Goal: Ask a question: Seek information or help from site administrators or community

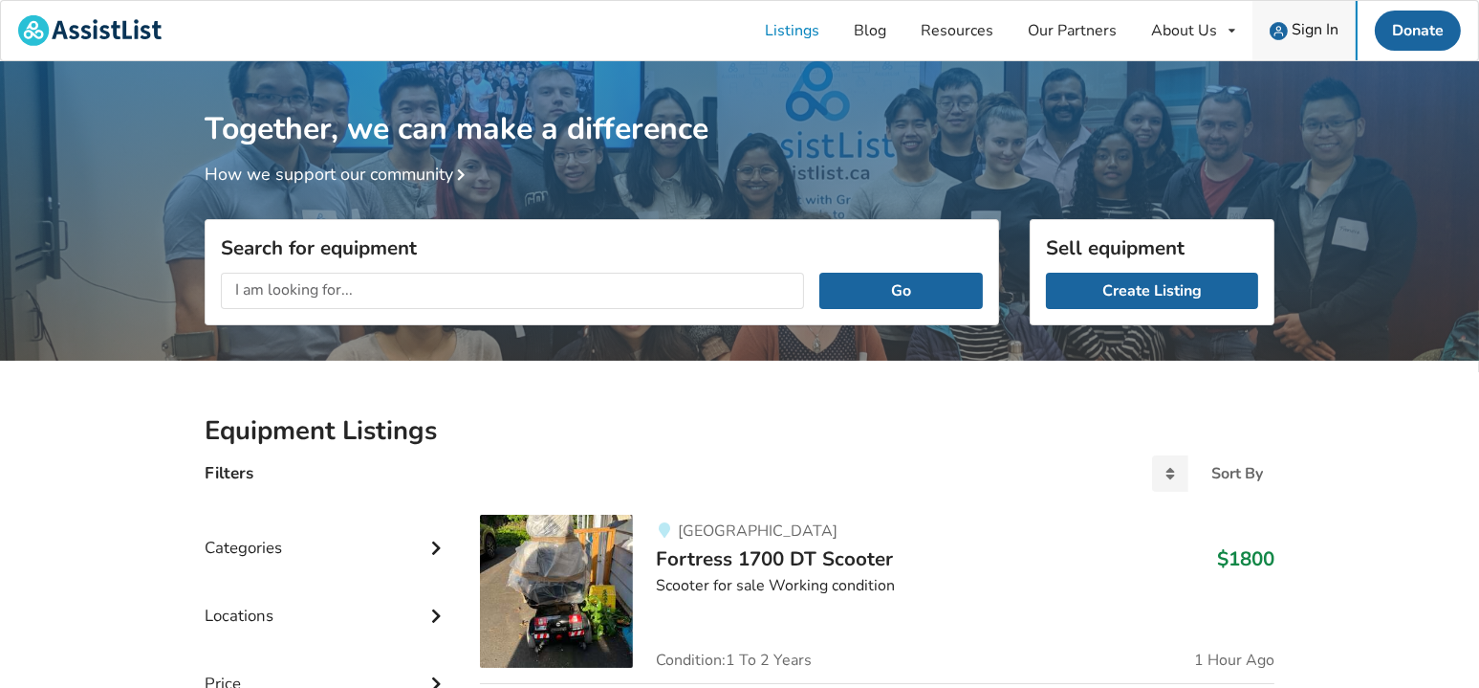
click at [1287, 22] on img at bounding box center [1279, 31] width 18 height 18
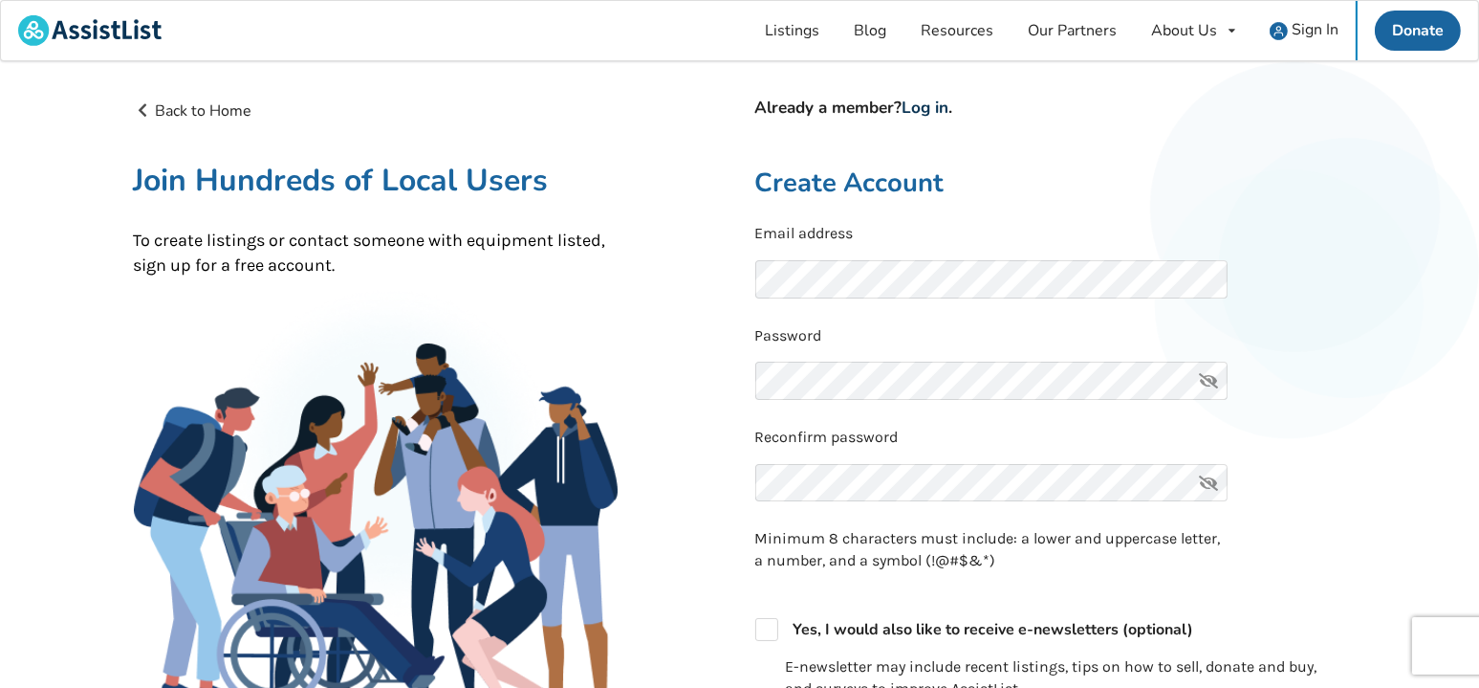
click at [935, 103] on link "Log in" at bounding box center [926, 108] width 47 height 22
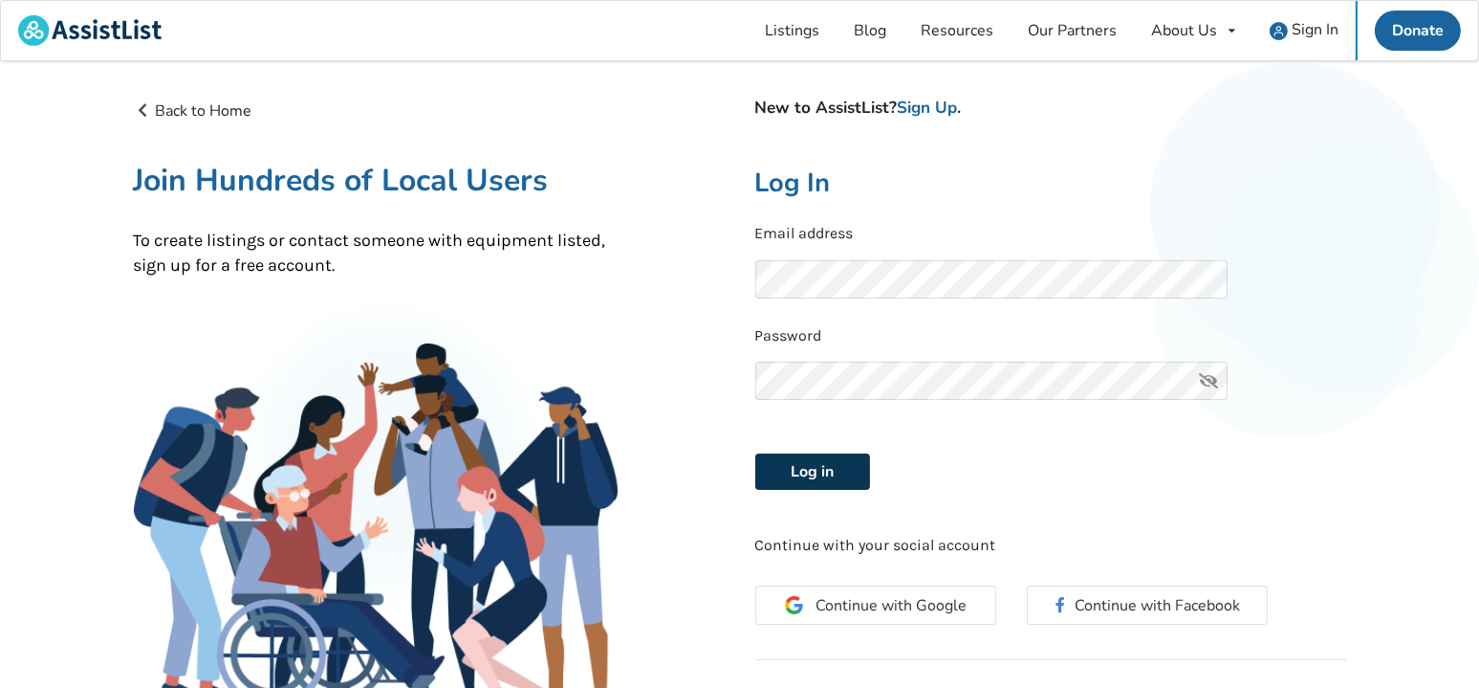
click at [826, 462] on button "Log in" at bounding box center [812, 471] width 115 height 36
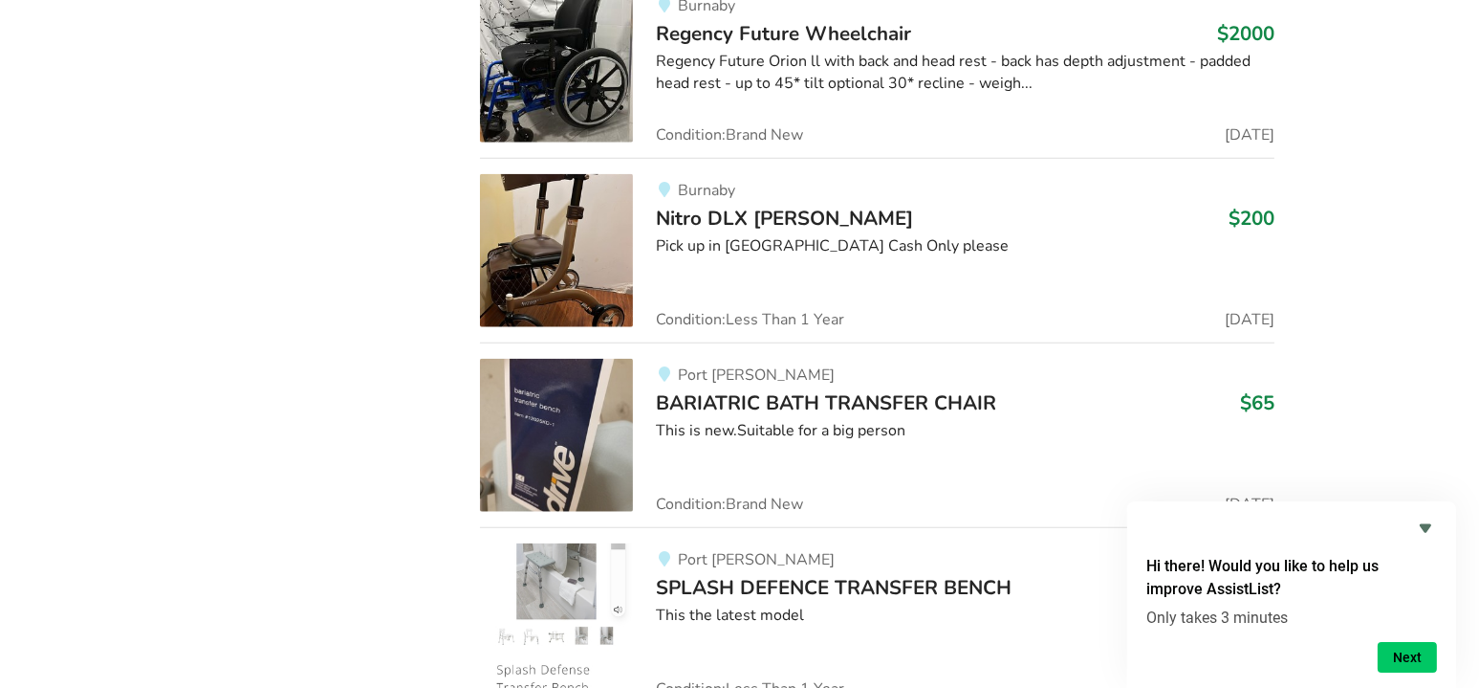
scroll to position [22163, 0]
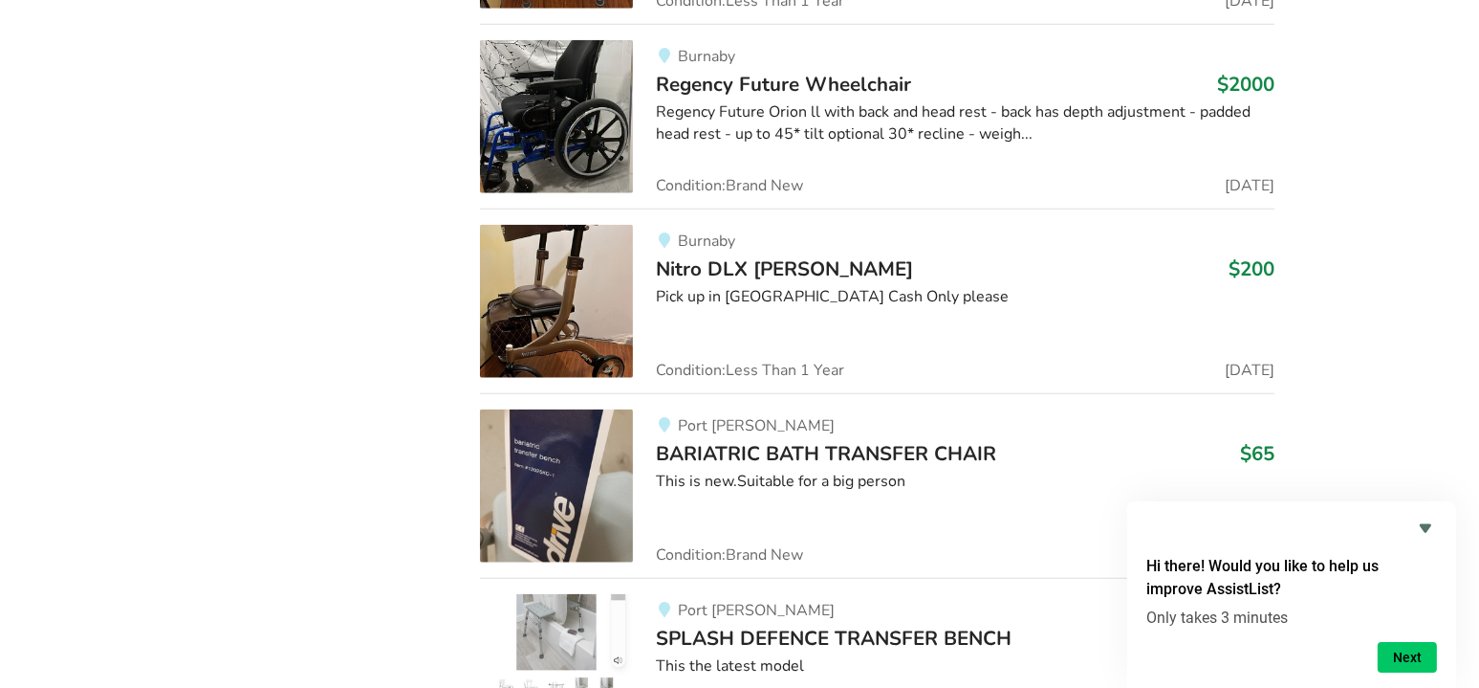
click at [879, 470] on div "This is new.Suitable for a big person" at bounding box center [965, 481] width 619 height 22
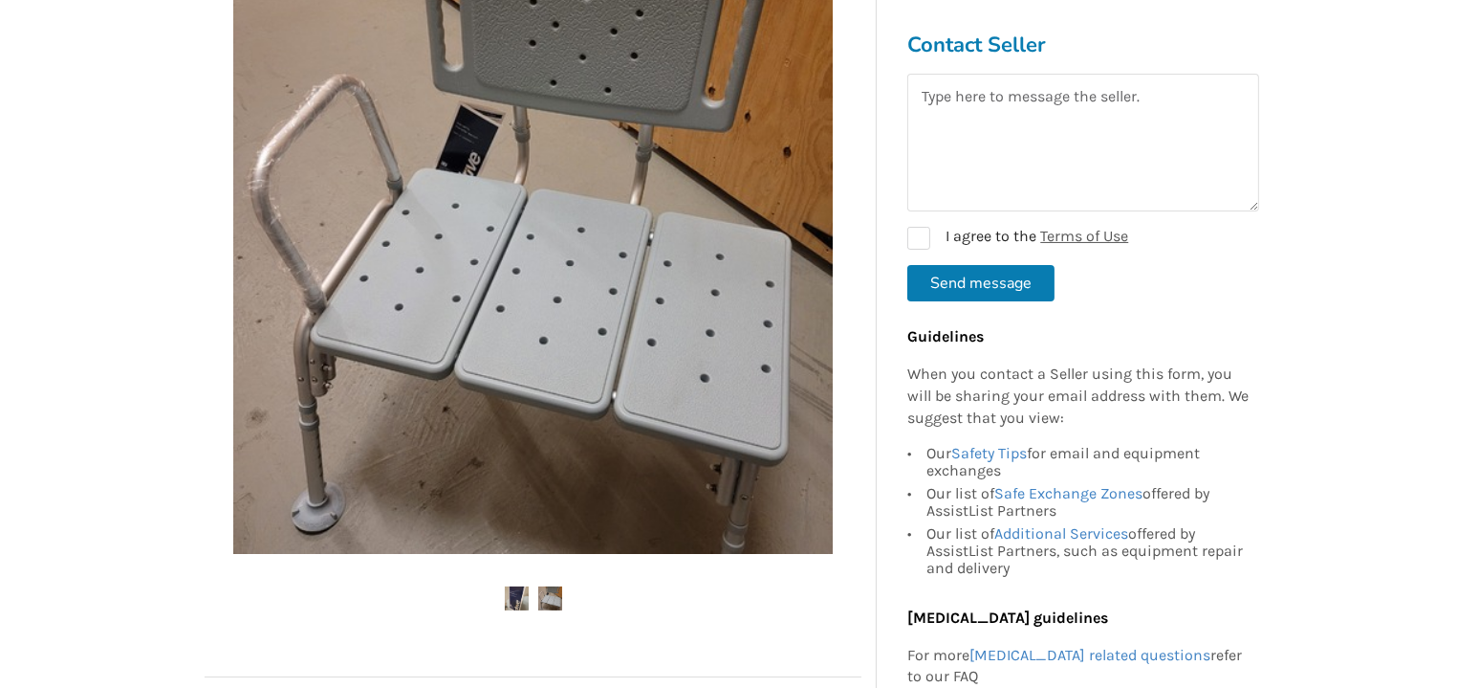
scroll to position [458, 0]
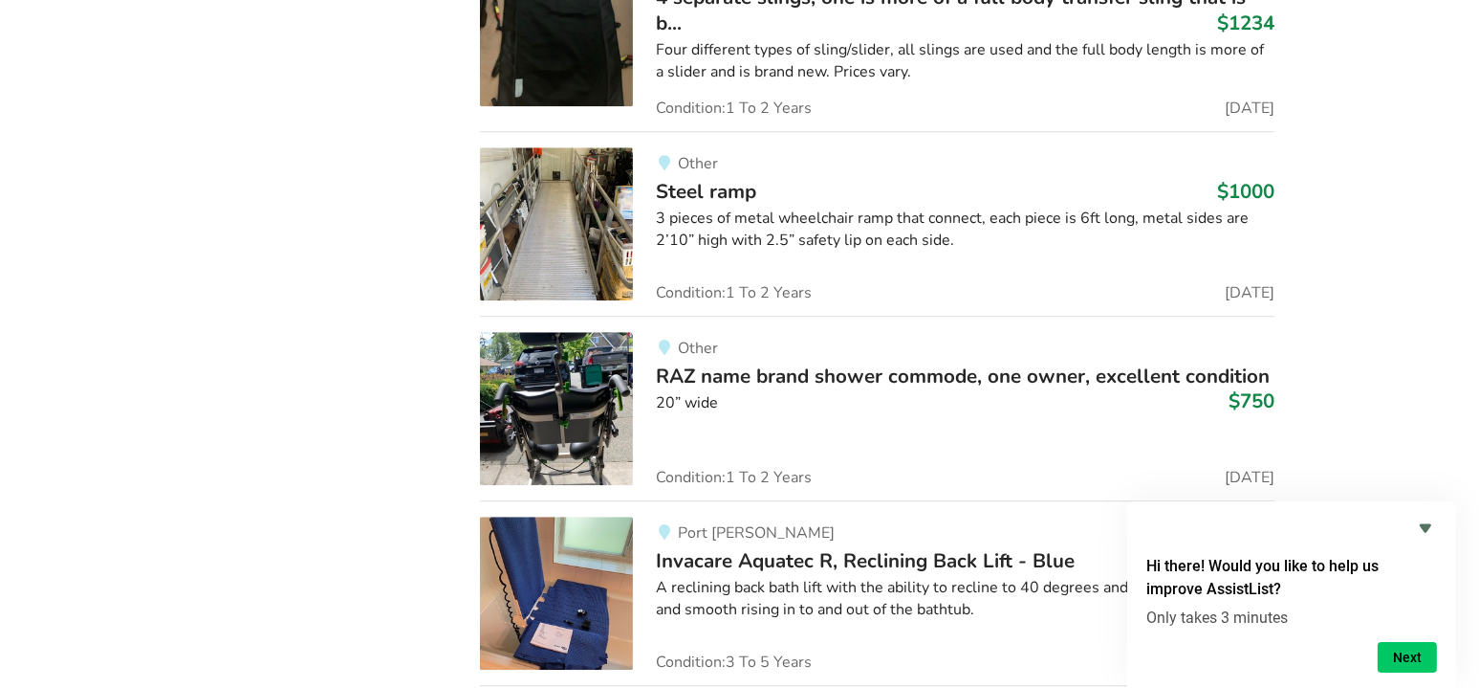
scroll to position [44875, 0]
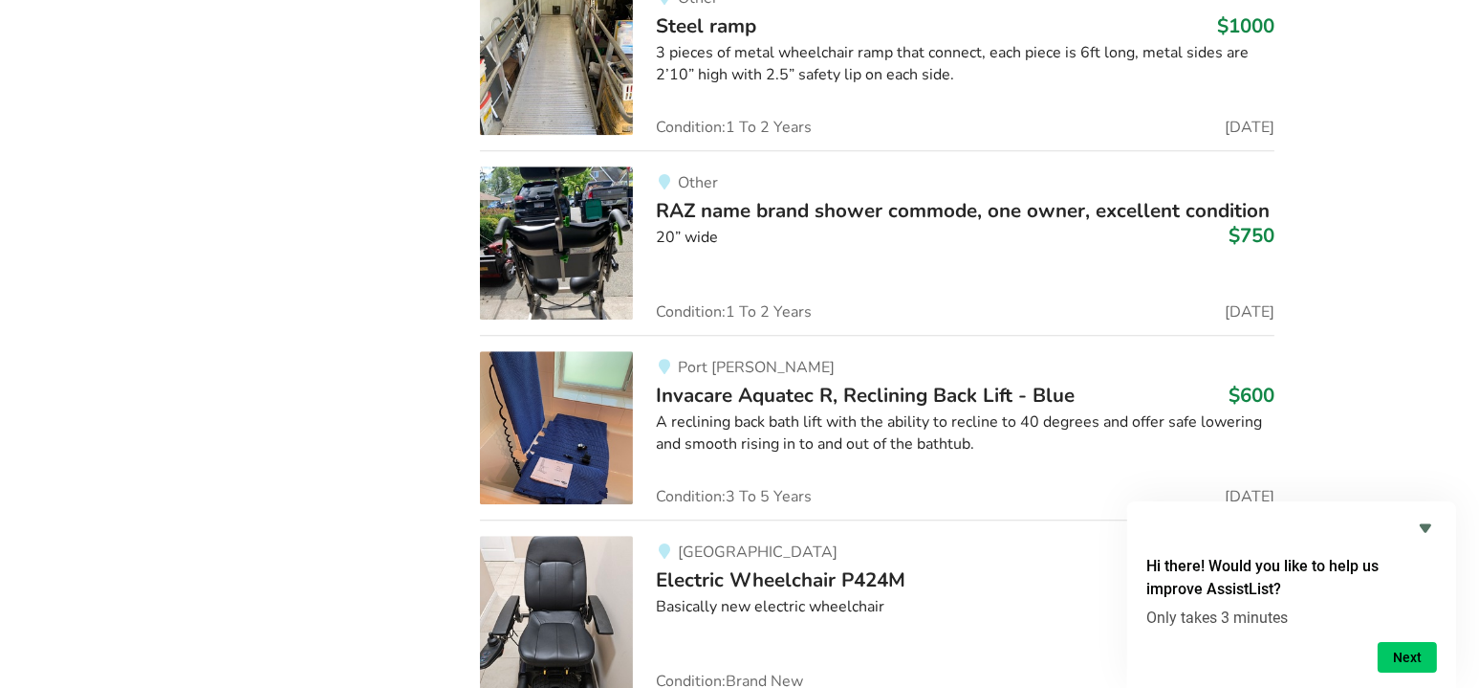
click at [1022, 197] on span "RAZ name brand shower commode, one owner, excellent condition" at bounding box center [963, 210] width 614 height 27
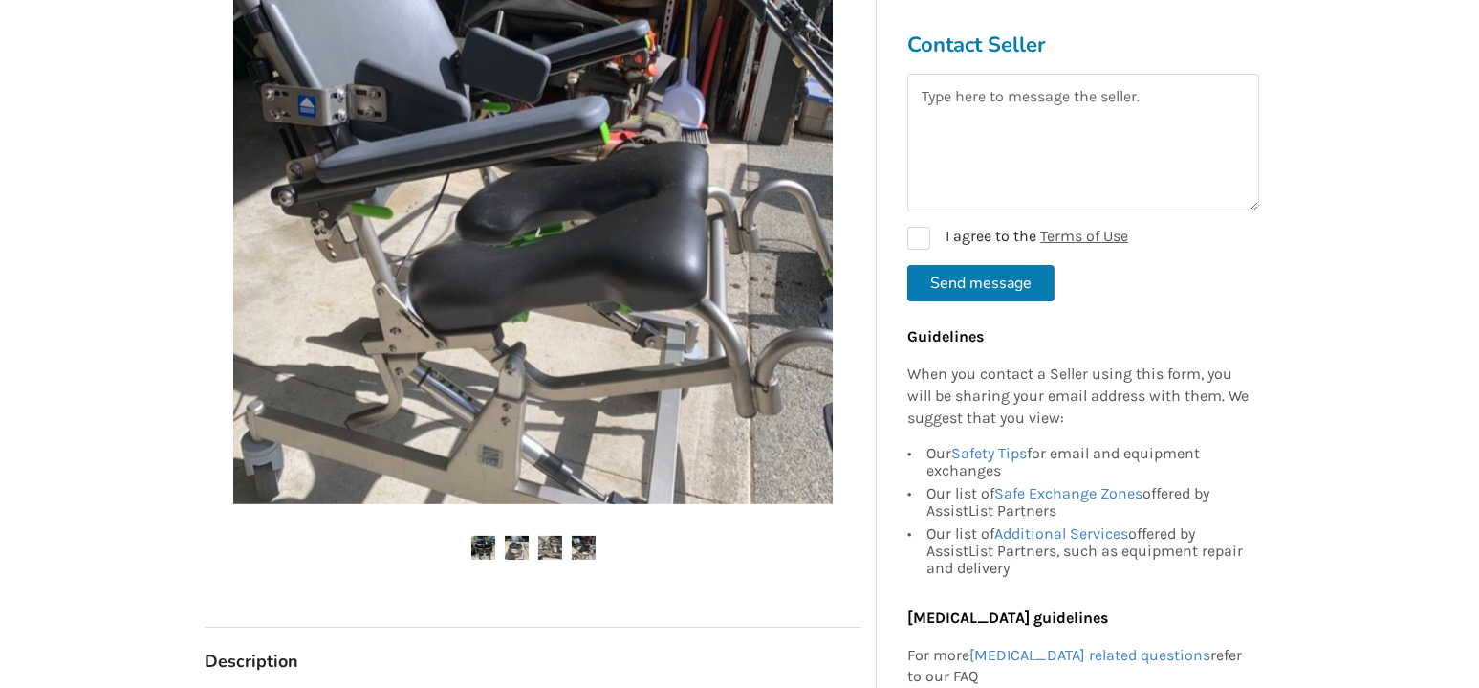
scroll to position [421, 0]
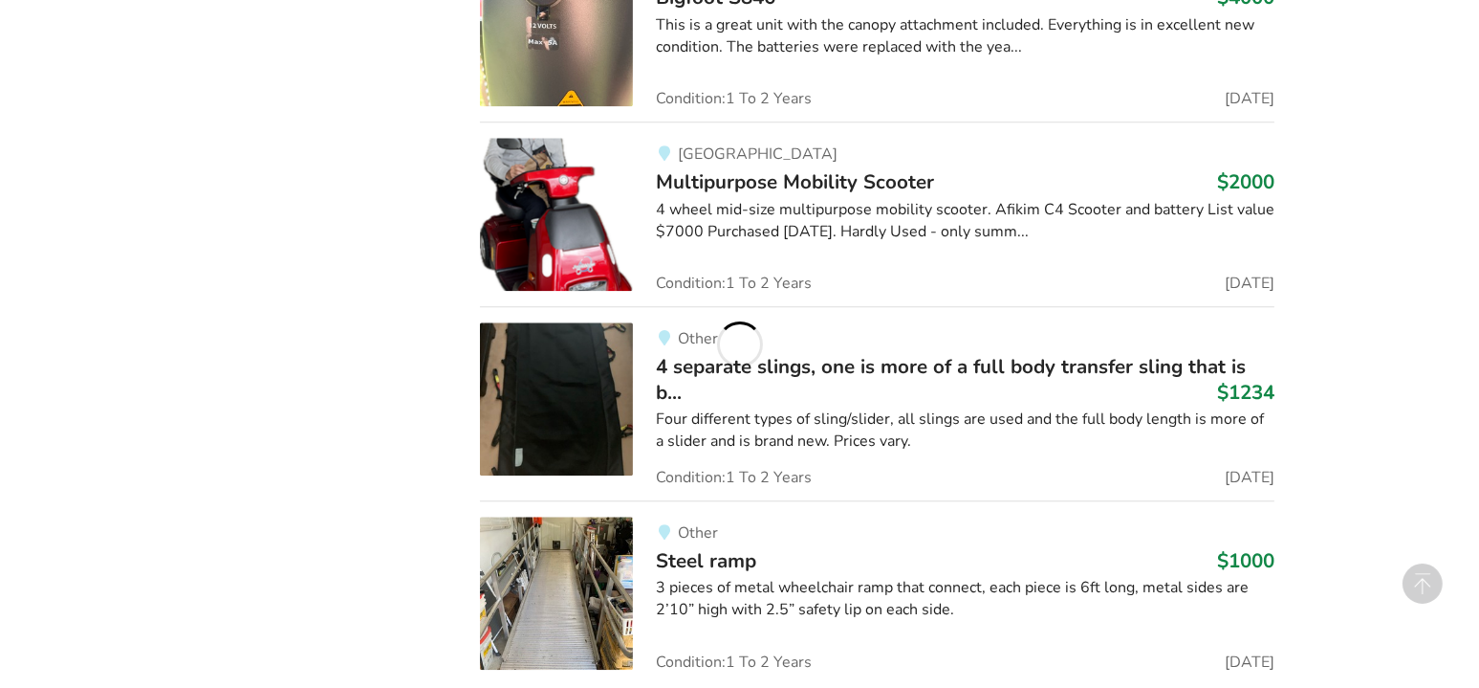
scroll to position [44875, 0]
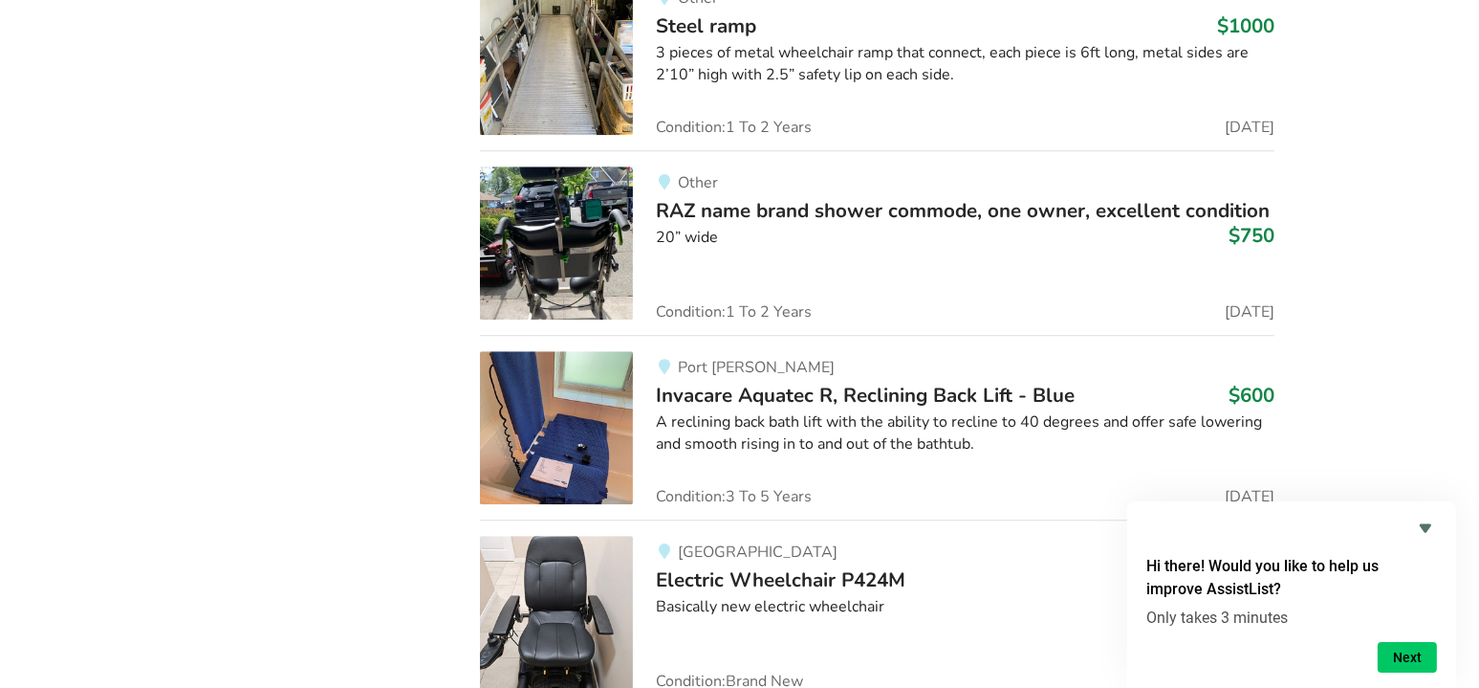
click at [594, 166] on img at bounding box center [556, 242] width 153 height 153
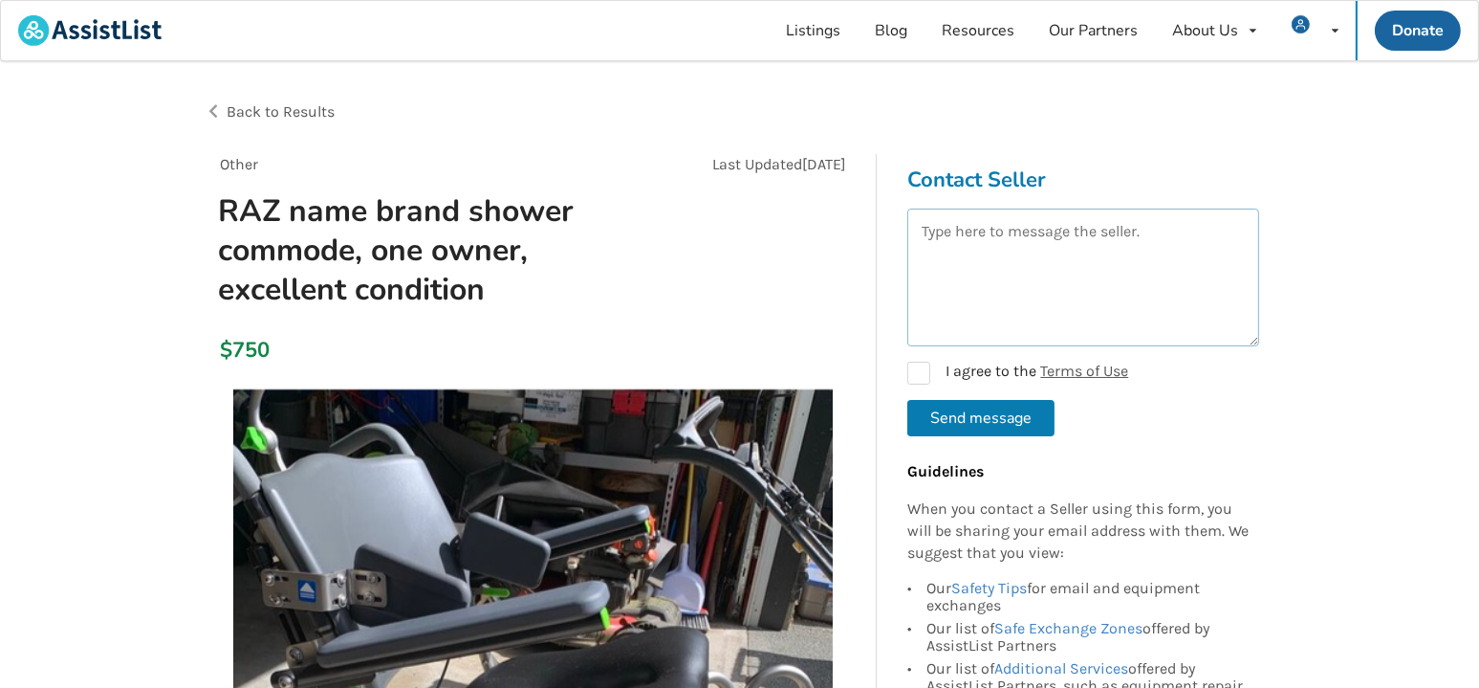
click at [1012, 278] on textarea at bounding box center [1084, 277] width 352 height 138
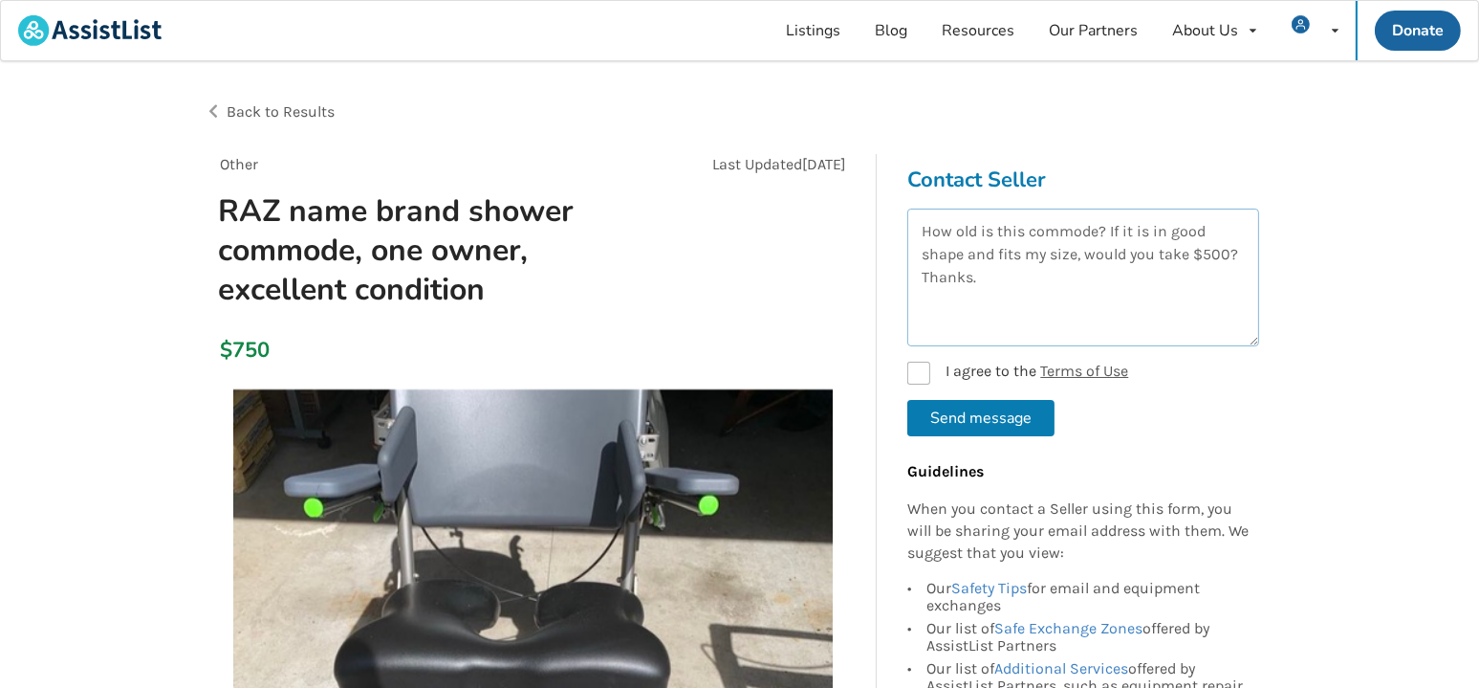
type textarea "How old is this commode? If it is in good shape and fits my size, would you tak…"
click at [910, 361] on label "I agree to the Terms of Use" at bounding box center [1018, 372] width 221 height 23
checkbox input "true"
click at [973, 425] on button "Send message" at bounding box center [981, 418] width 147 height 36
checkbox input "false"
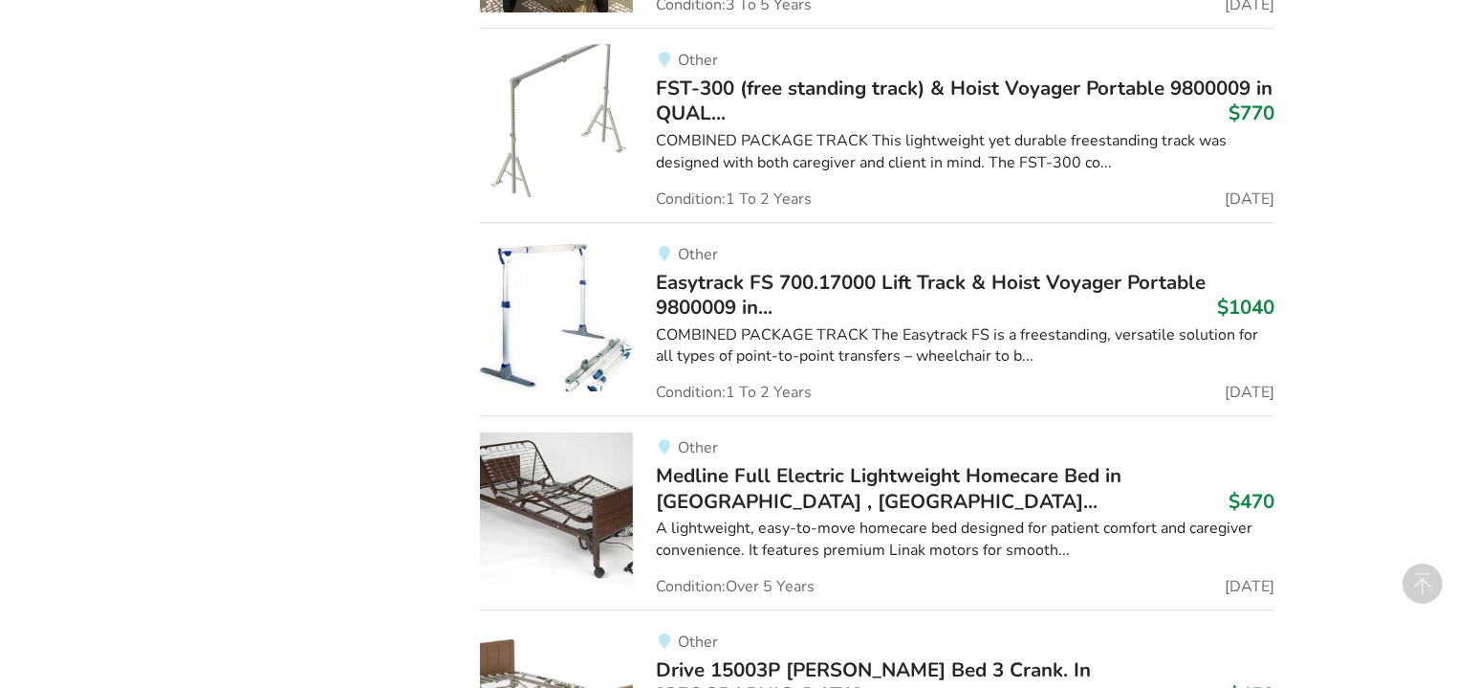
scroll to position [45946, 0]
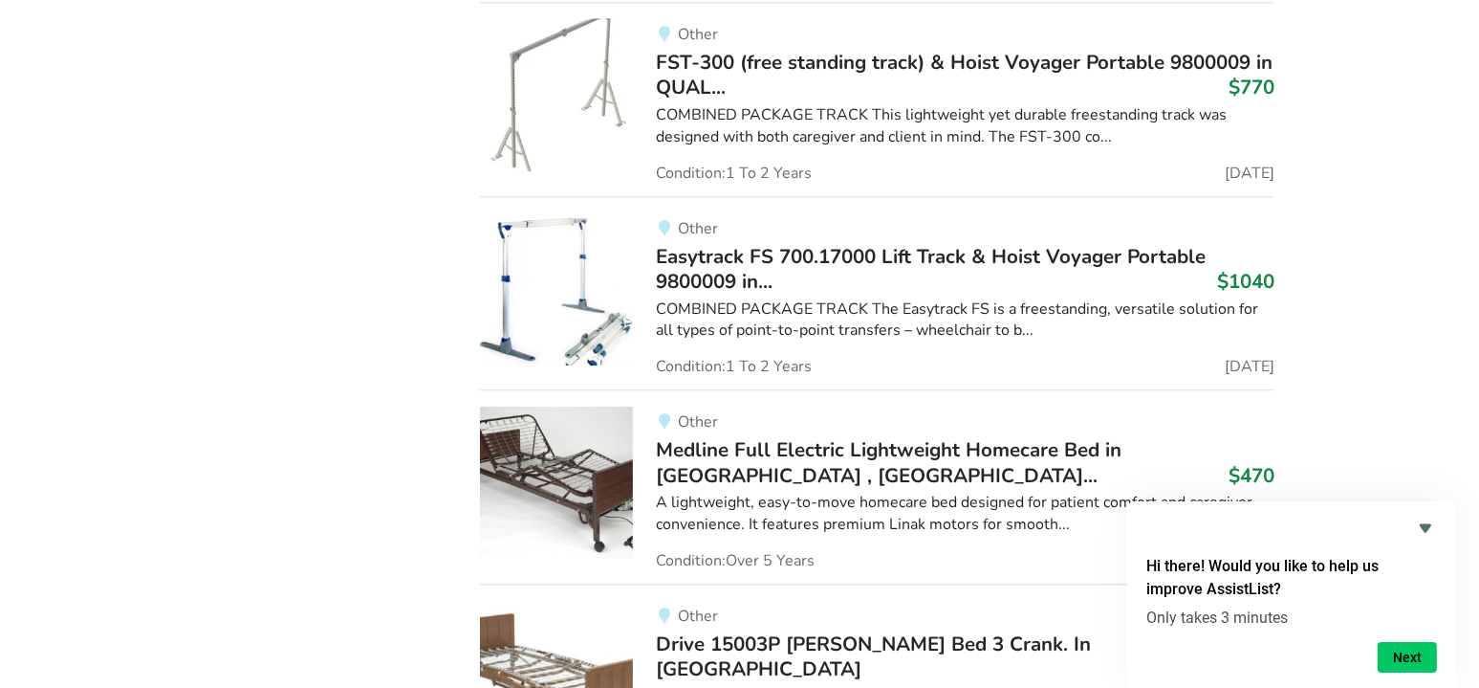
click at [865, 243] on span "Easytrack FS 700.17000 Lift Track & Hoist Voyager Portable 9800009 in..." at bounding box center [931, 269] width 550 height 52
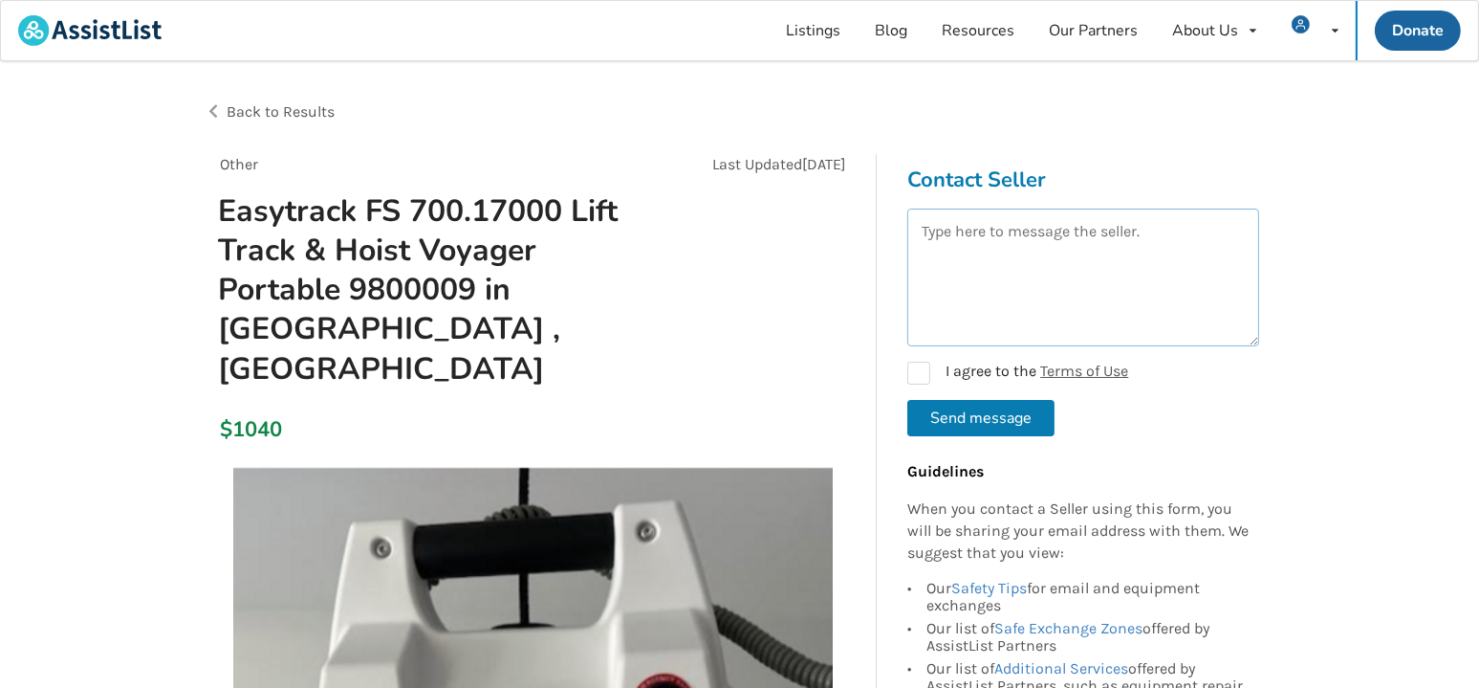
click at [1063, 265] on textarea at bounding box center [1084, 277] width 352 height 138
type textarea "Is this lift system still for sale? I'm on the mainland but would arrange to ge…"
click at [920, 367] on label "I agree to the Terms of Use" at bounding box center [1018, 372] width 221 height 23
checkbox input "true"
click at [973, 415] on button "Send message" at bounding box center [981, 418] width 147 height 36
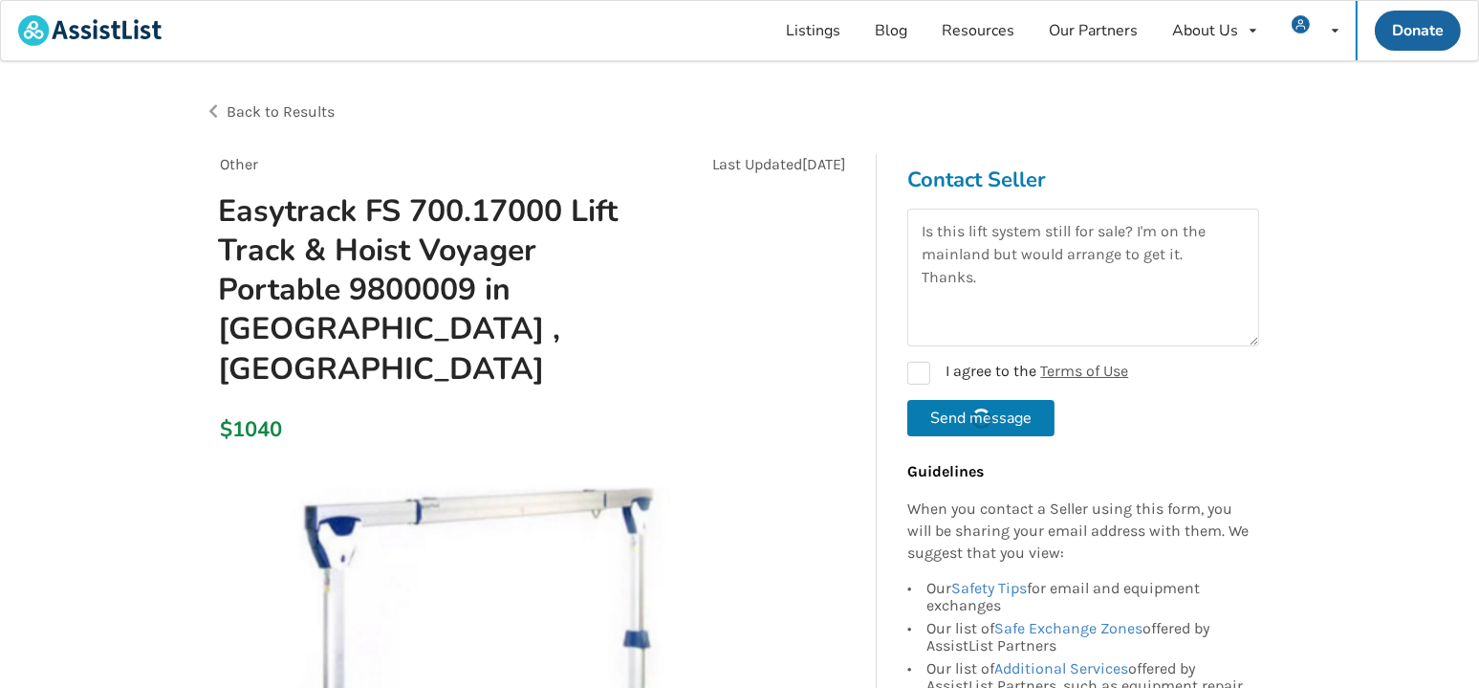
checkbox input "false"
click at [245, 105] on span "Back to Results" at bounding box center [281, 111] width 108 height 18
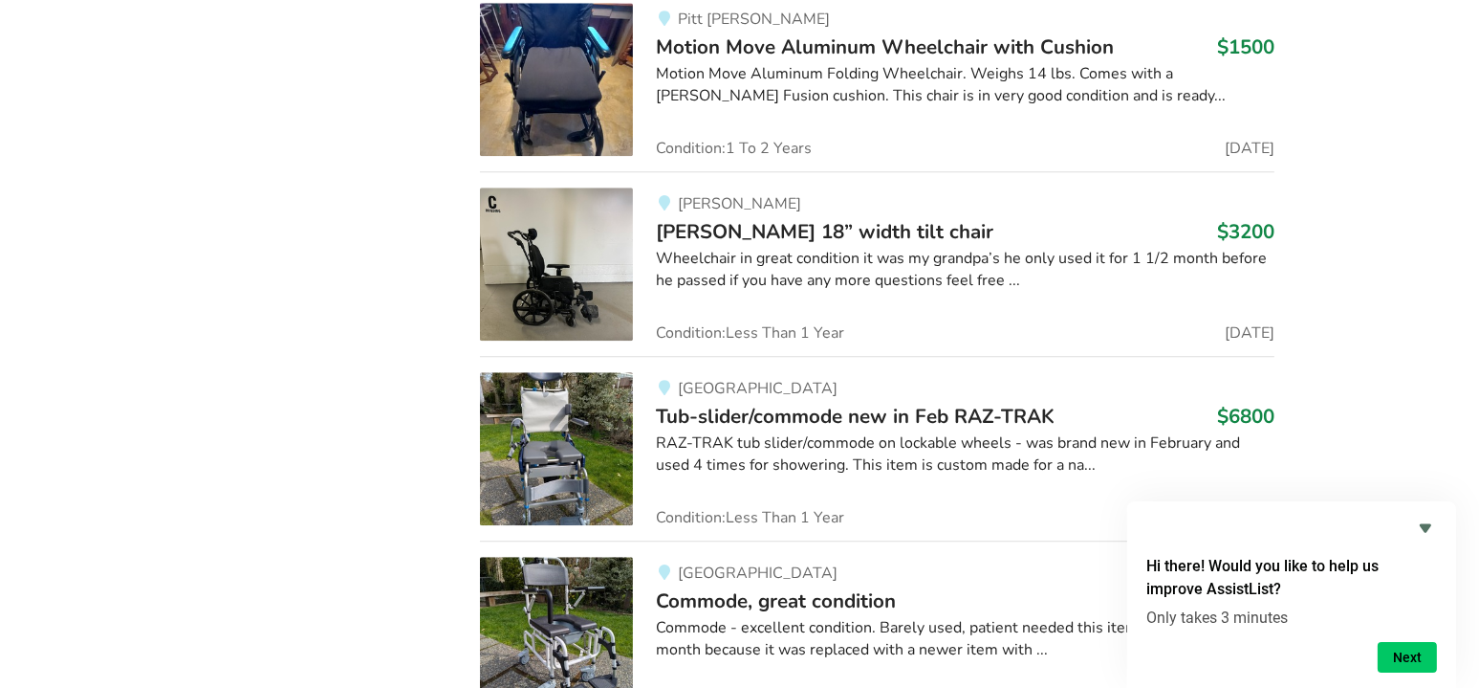
scroll to position [54601, 0]
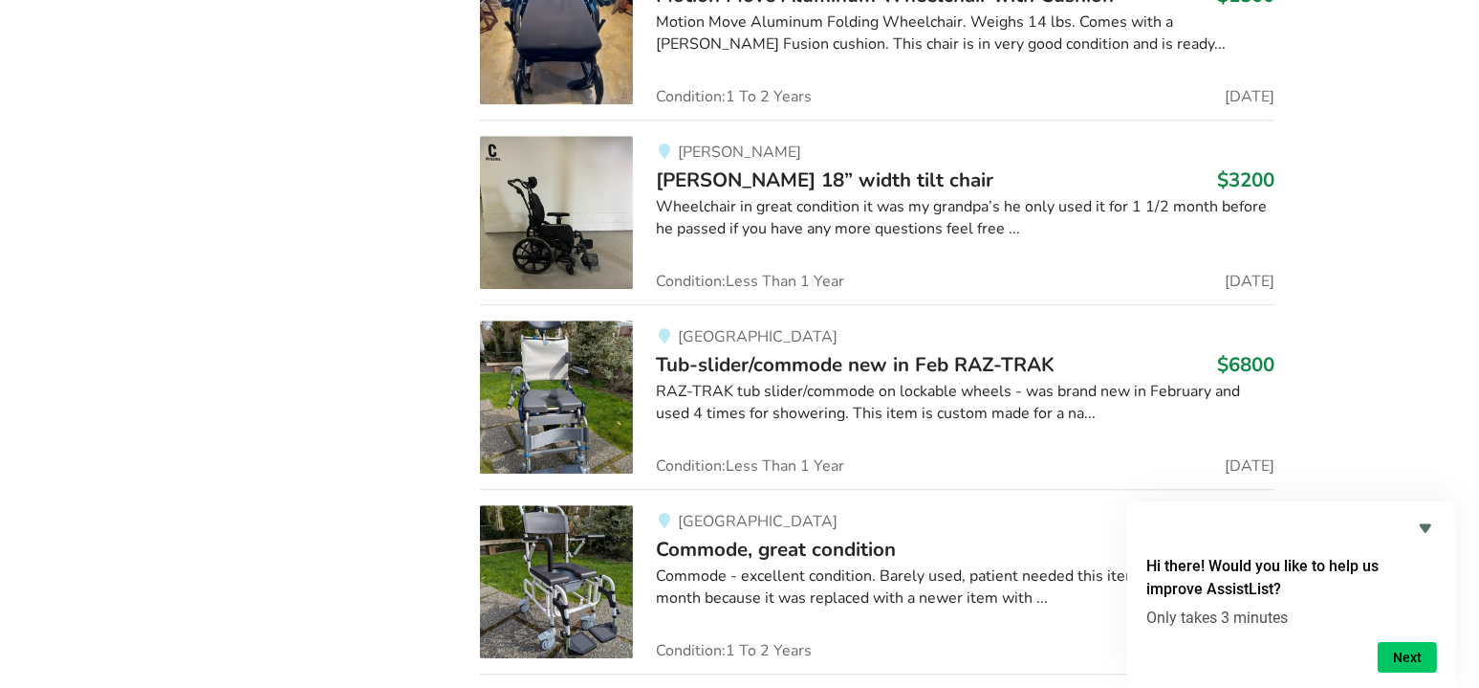
click at [1038, 565] on div "Commode - excellent condition. Barely used, patient needed this item for less t…" at bounding box center [965, 587] width 619 height 44
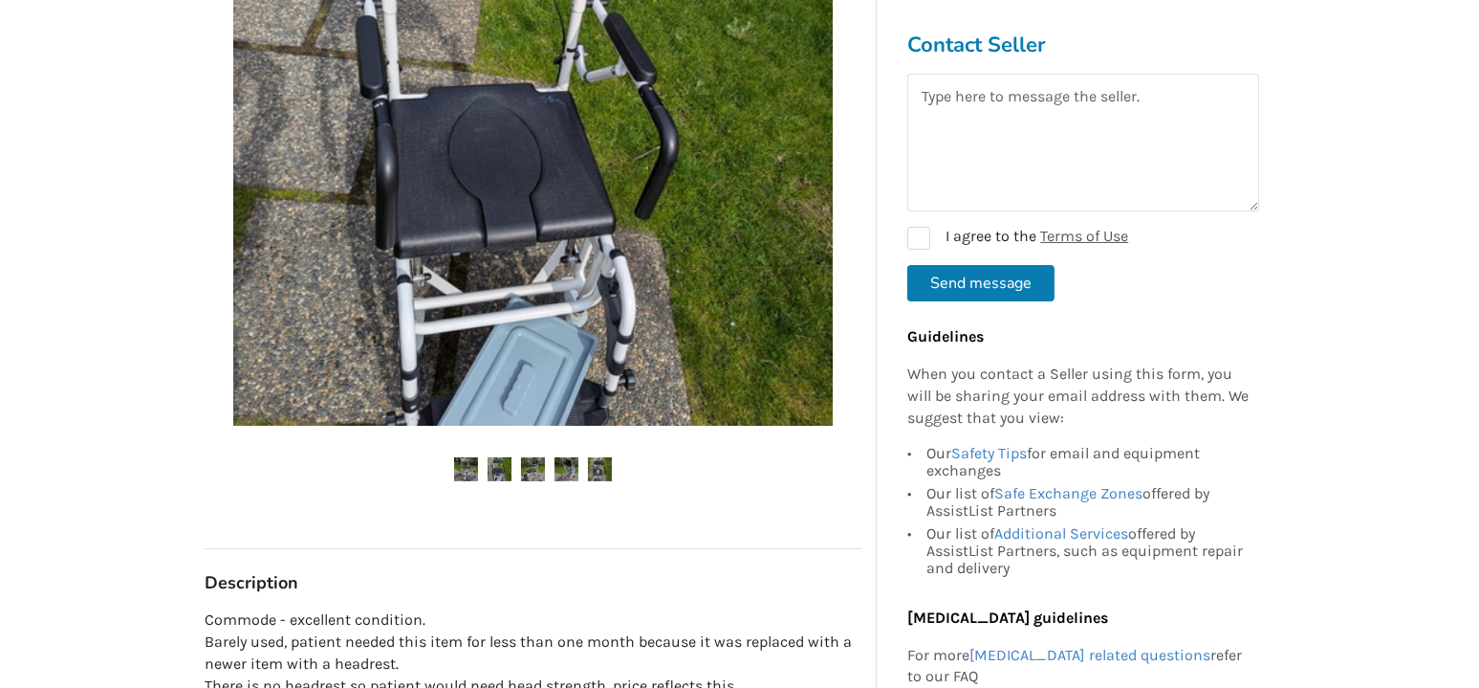
scroll to position [560, 0]
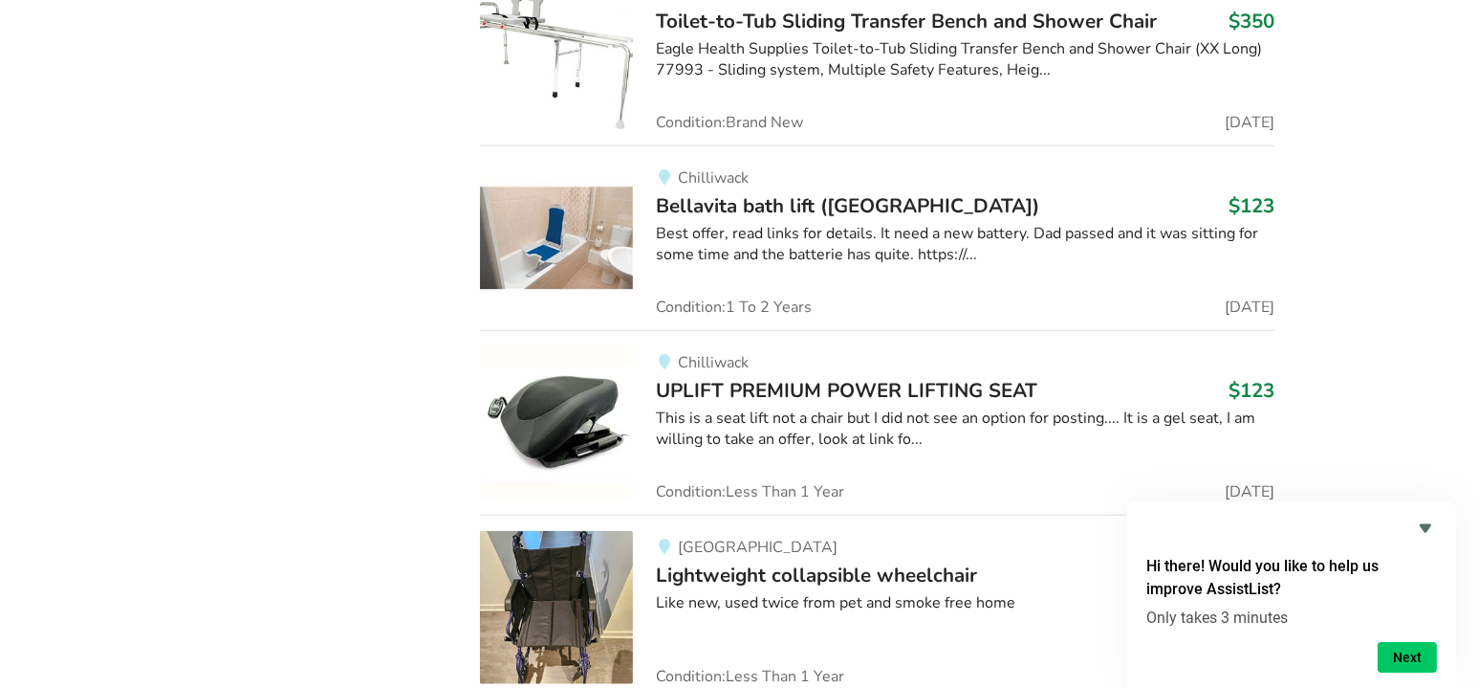
scroll to position [60369, 0]
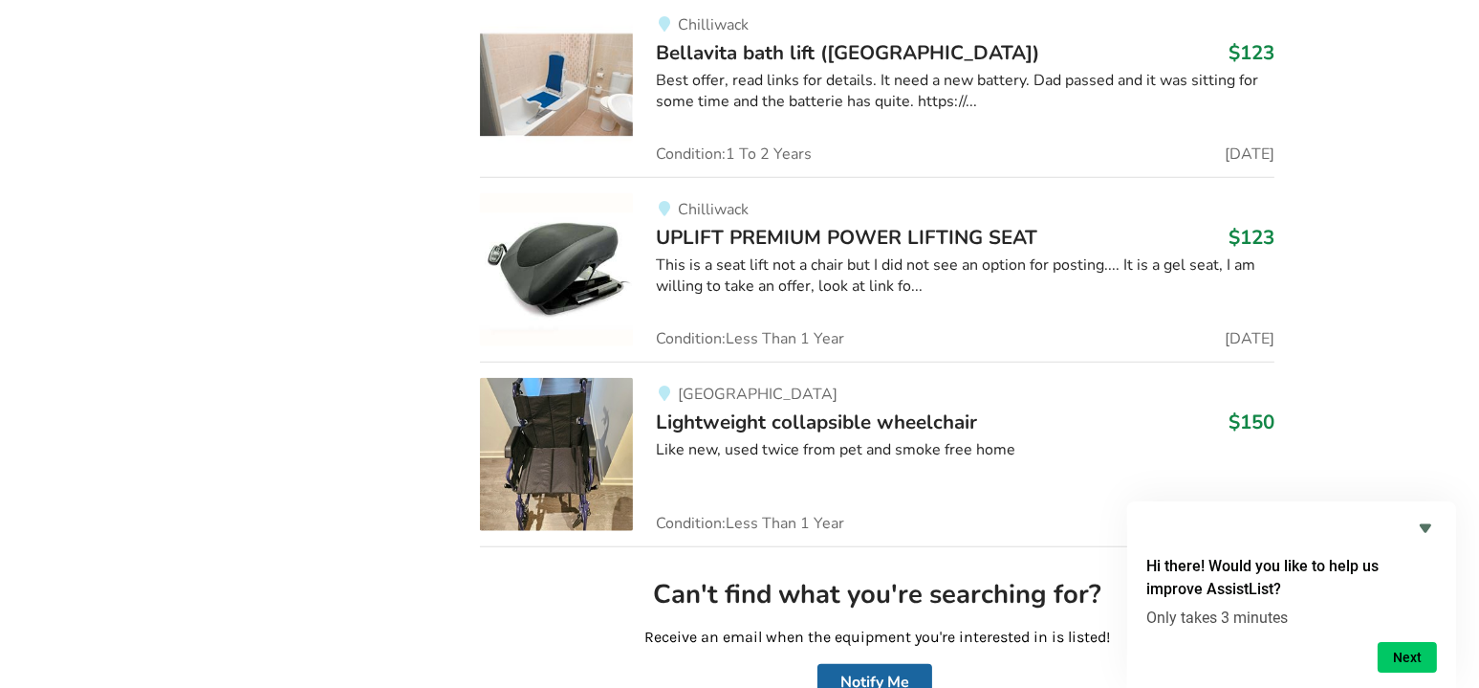
click at [951, 224] on span "UPLIFT PREMIUM POWER LIFTING SEAT" at bounding box center [847, 237] width 382 height 27
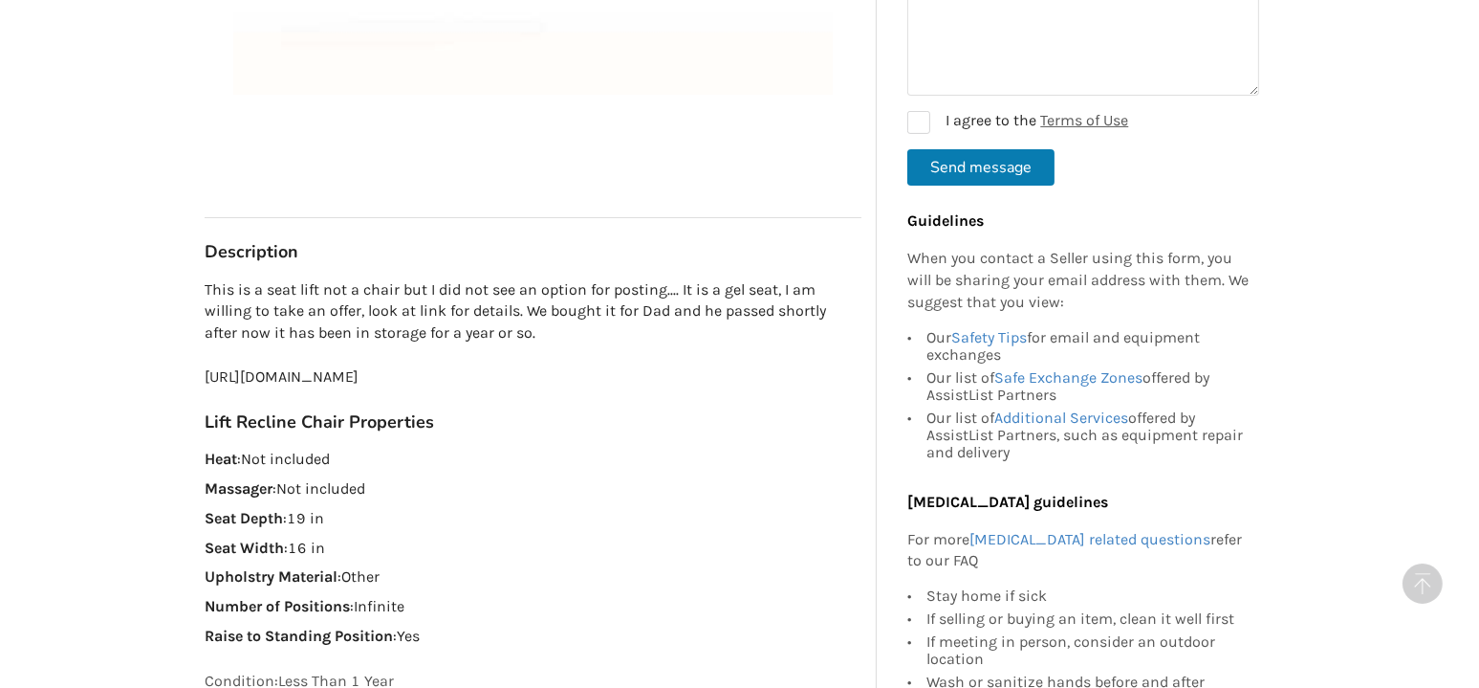
scroll to position [866, 0]
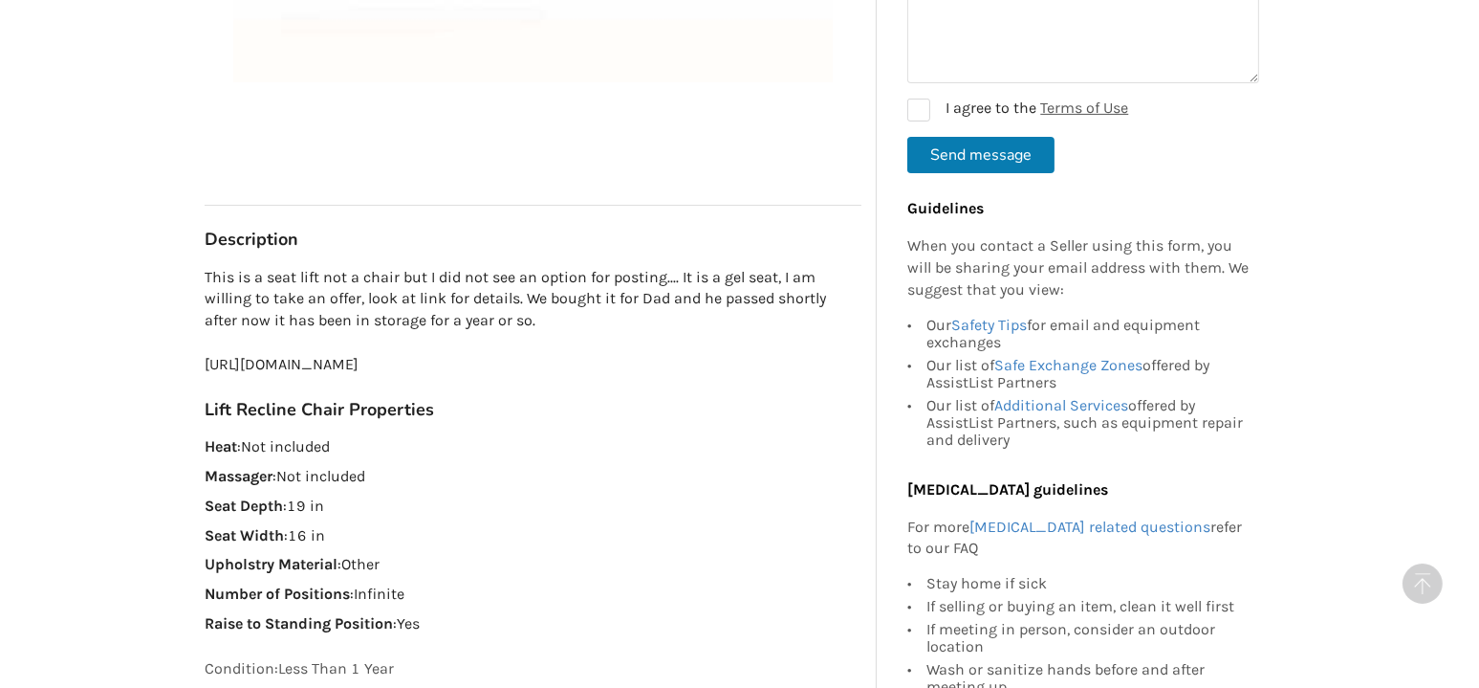
click at [725, 358] on p "This is a seat lift not a chair but I did not see an option for posting.... It …" at bounding box center [533, 321] width 657 height 109
copy p "[URL][DOMAIN_NAME]"
click at [457, 337] on p "This is a seat lift not a chair but I did not see an option for posting.... It …" at bounding box center [533, 321] width 657 height 109
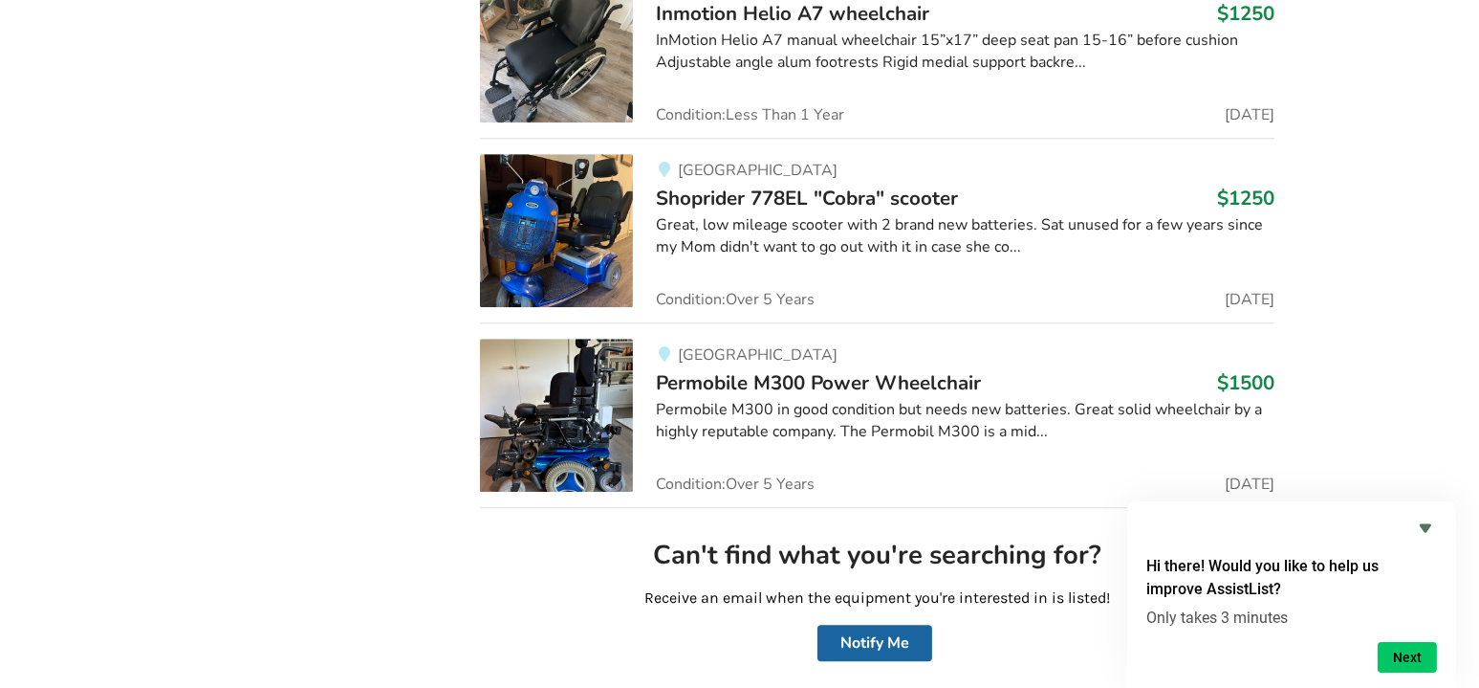
scroll to position [65159, 0]
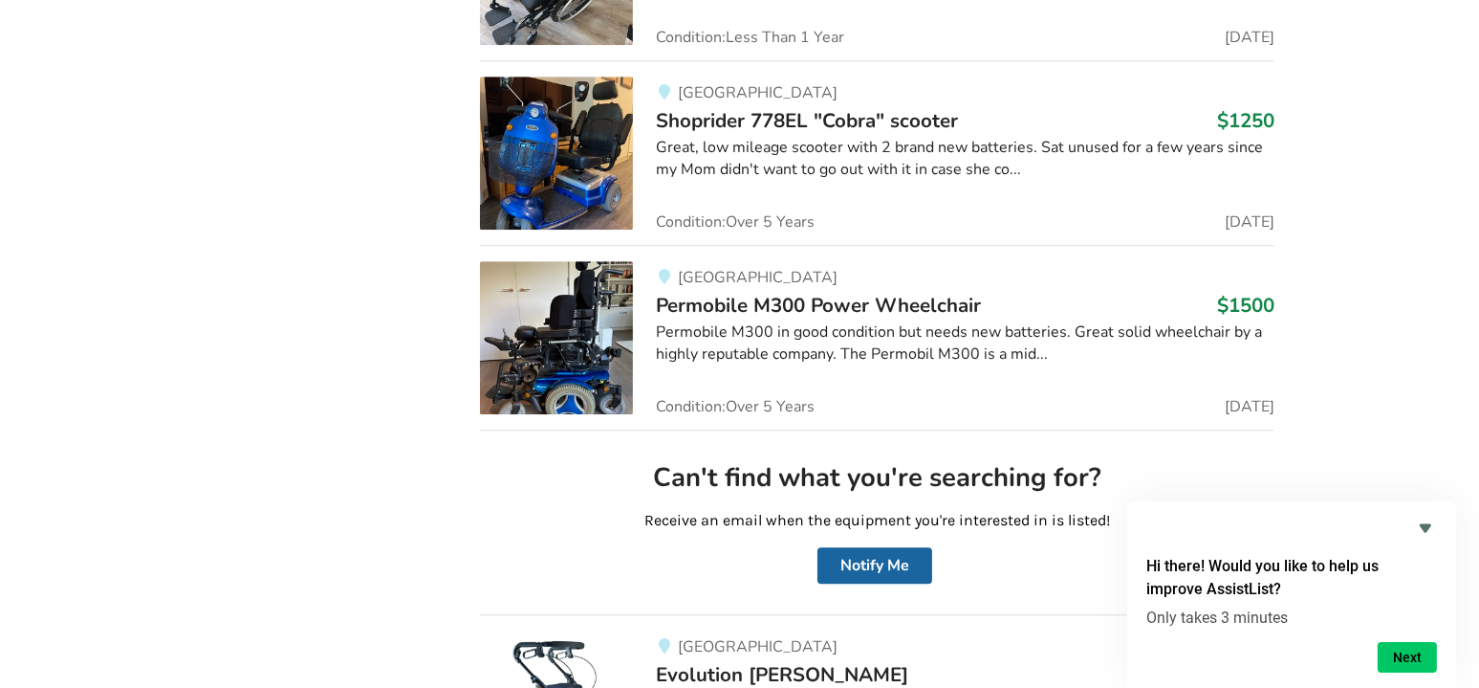
click at [904, 321] on div "Permobile M300 in good condition but needs new batteries. Great solid wheelchai…" at bounding box center [965, 343] width 619 height 44
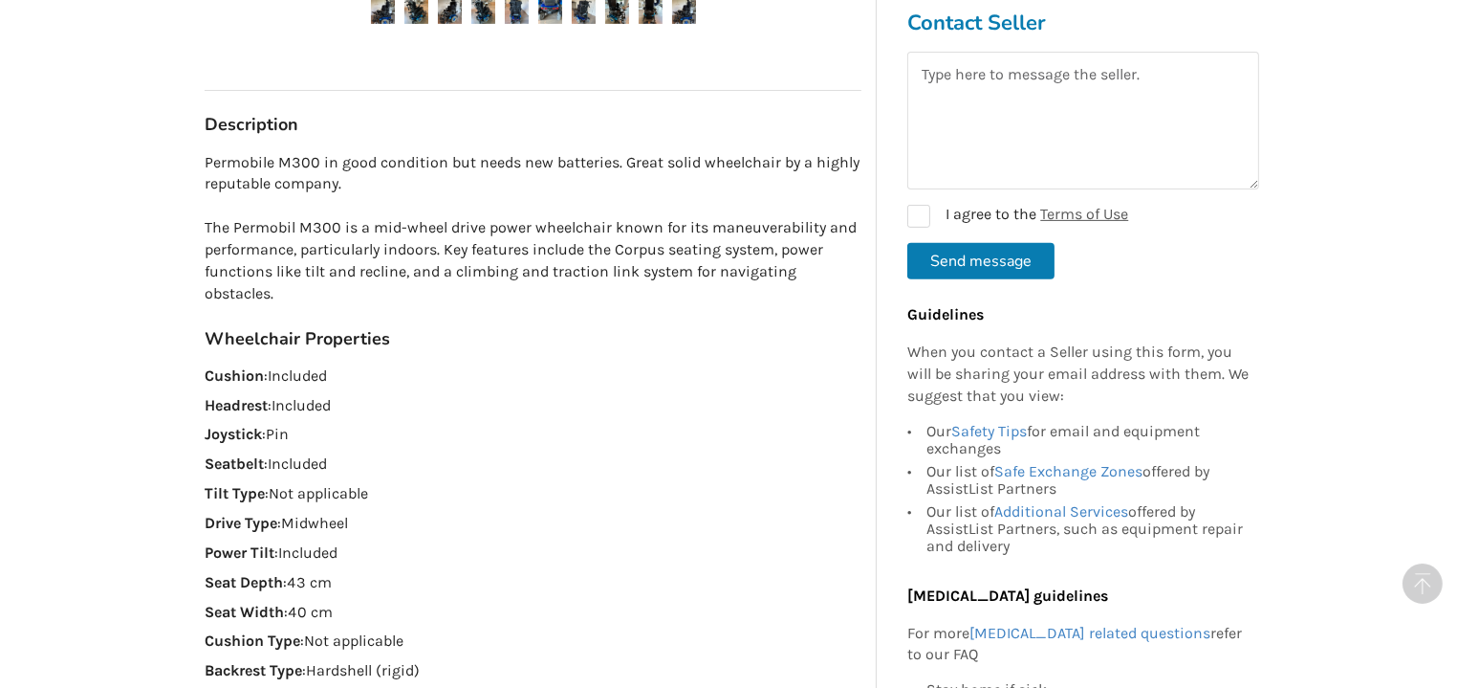
scroll to position [1058, 0]
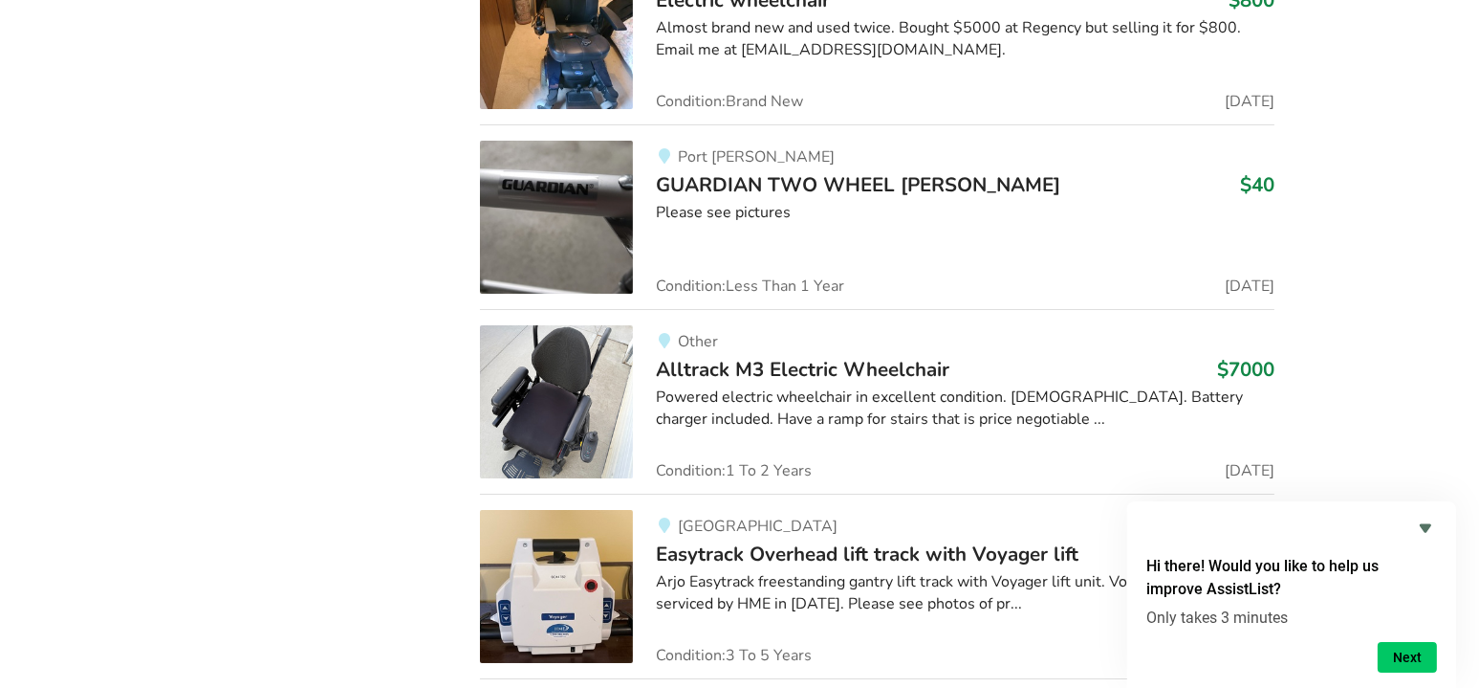
scroll to position [66842, 0]
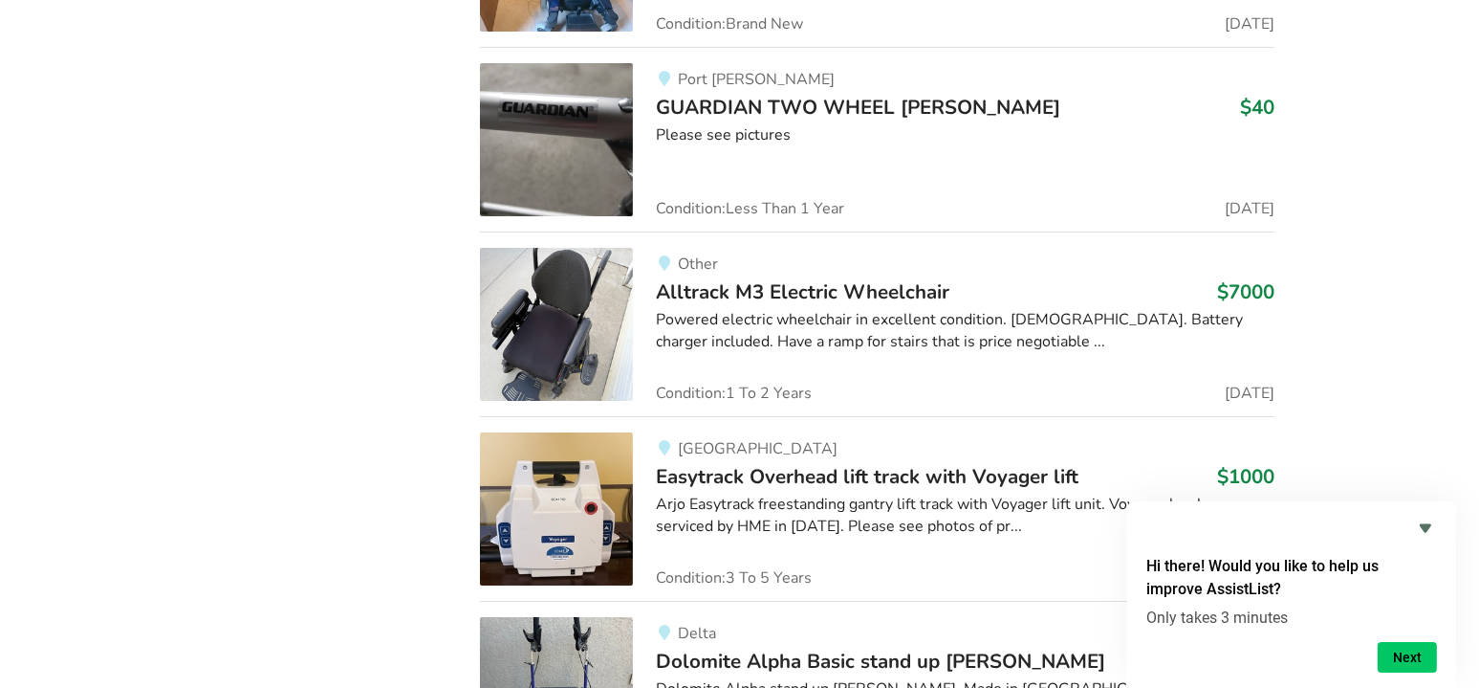
click at [1010, 432] on div "Surrey Easytrack Overhead lift track with Voyager lift $1000 Arjo Easytrack fre…" at bounding box center [954, 508] width 642 height 153
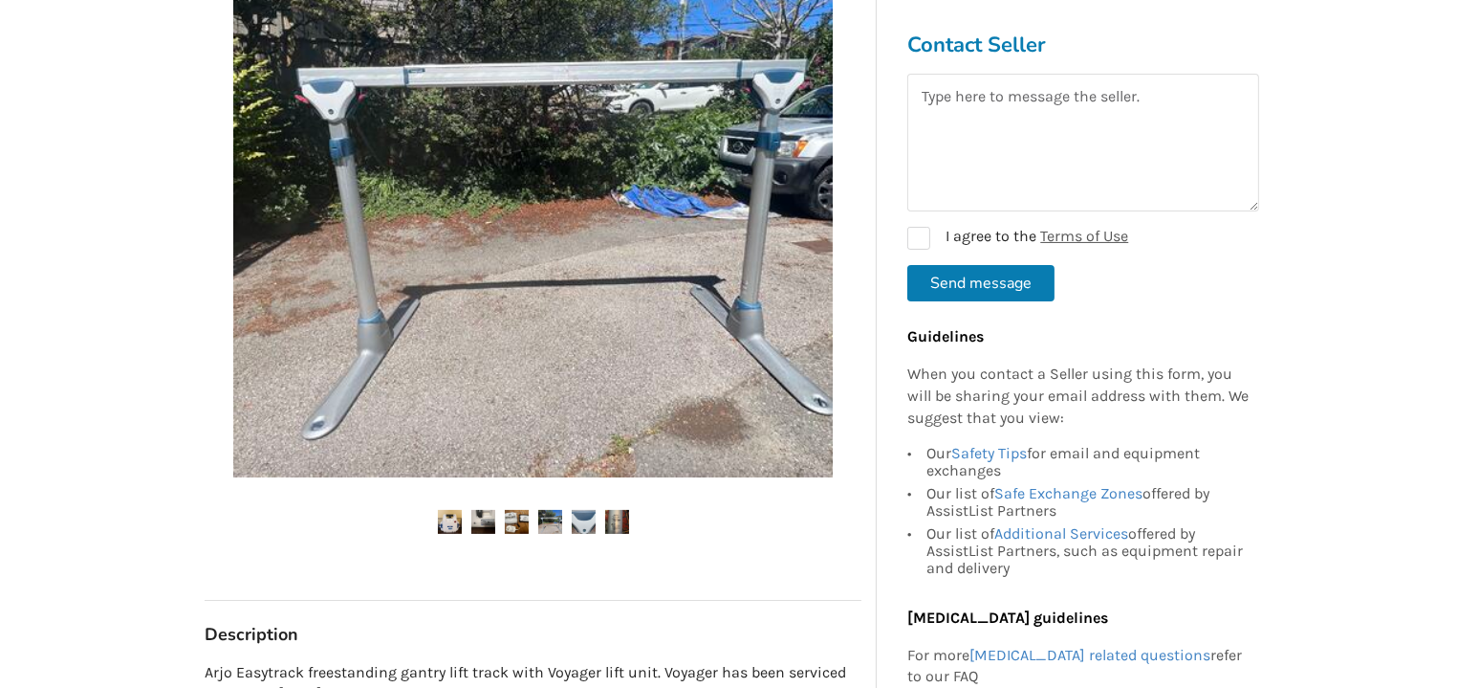
scroll to position [395, 0]
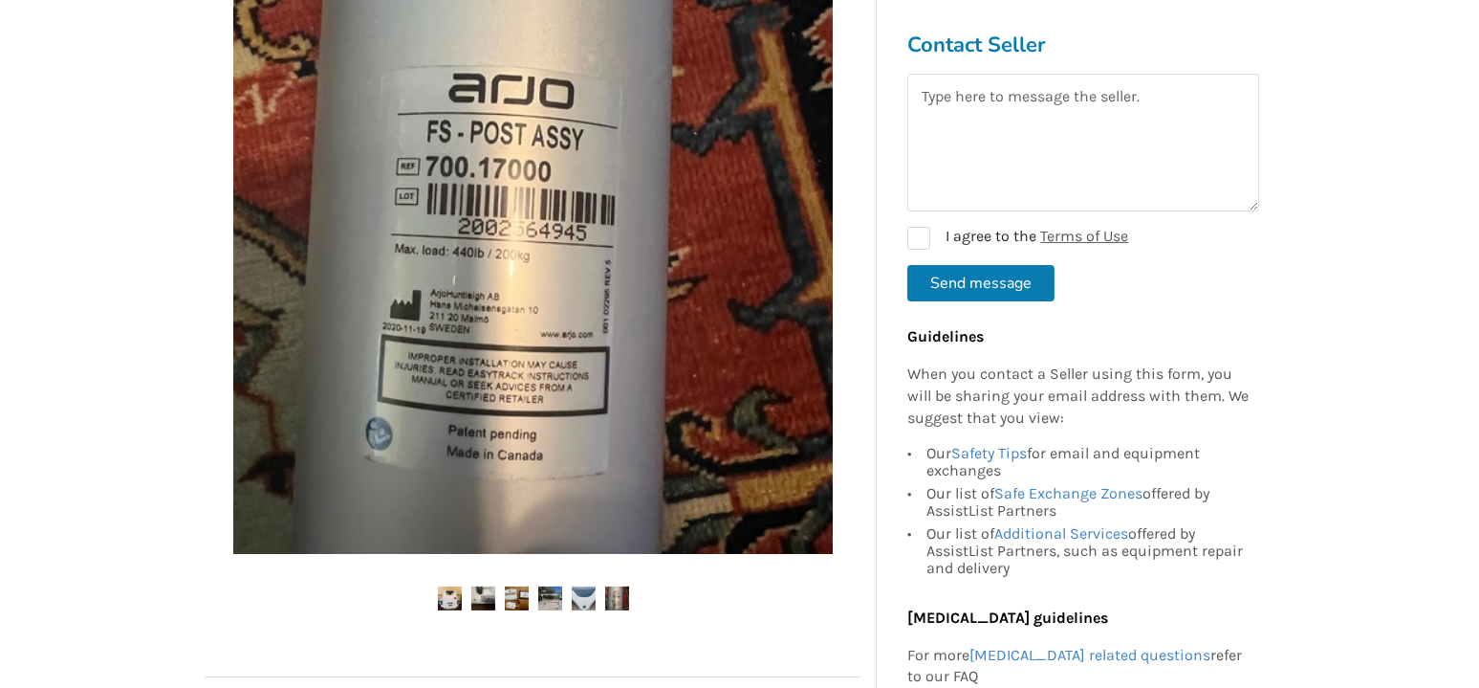
click at [629, 175] on img at bounding box center [533, 254] width 600 height 600
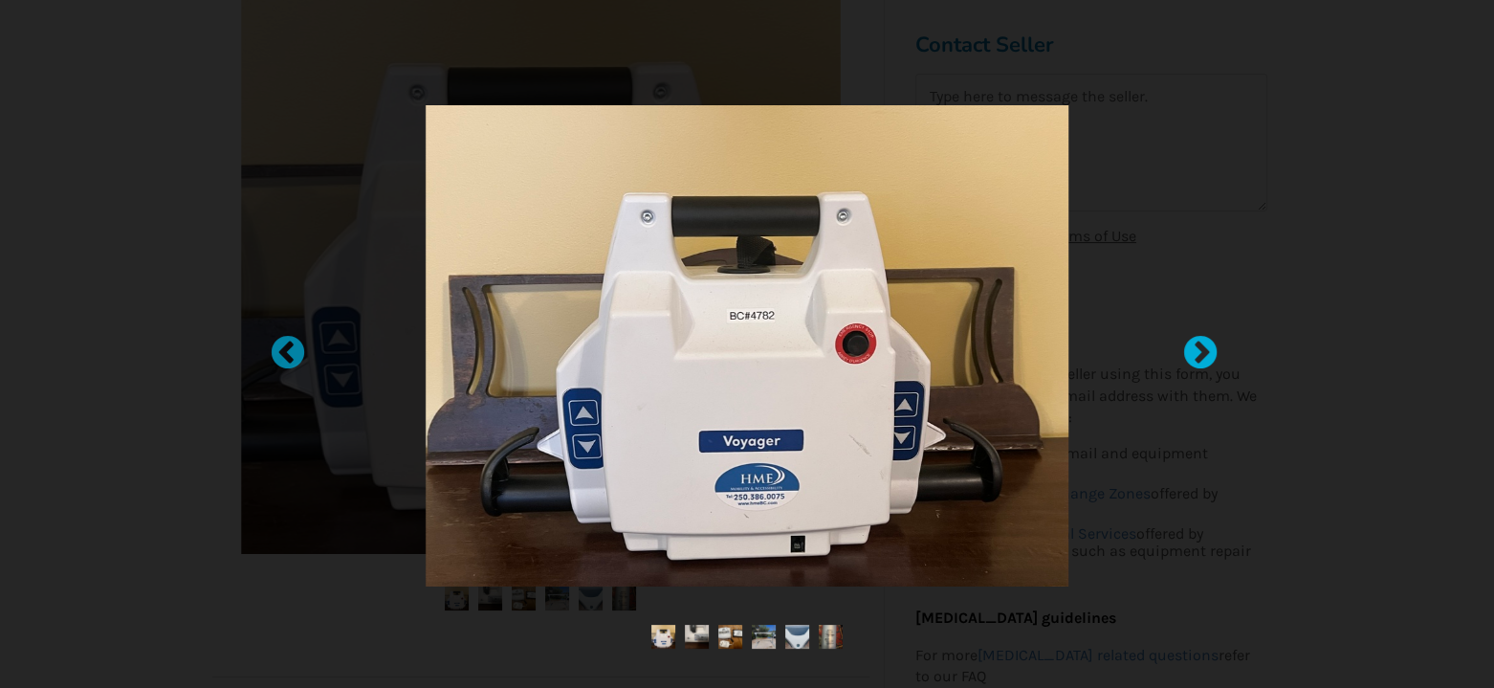
click at [1200, 341] on div at bounding box center [1190, 344] width 19 height 19
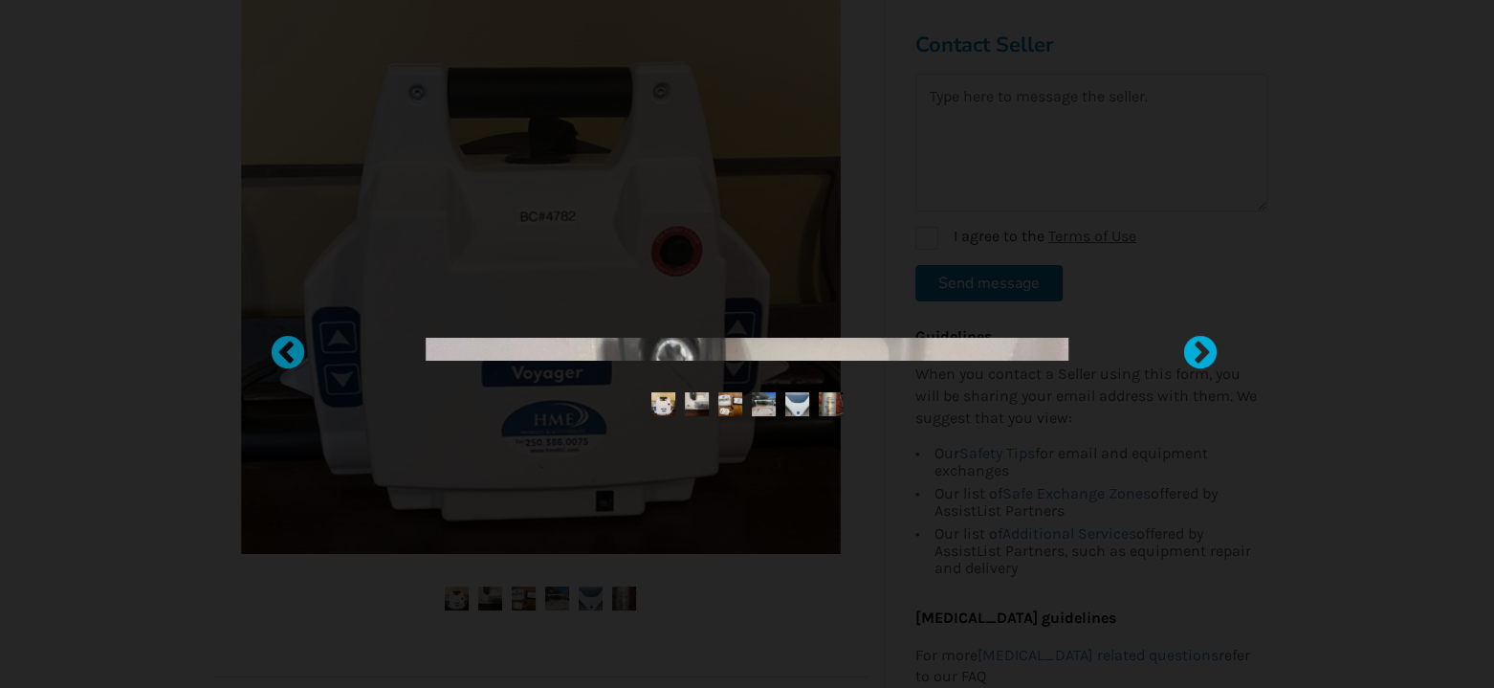
click at [1200, 341] on div at bounding box center [1190, 344] width 19 height 19
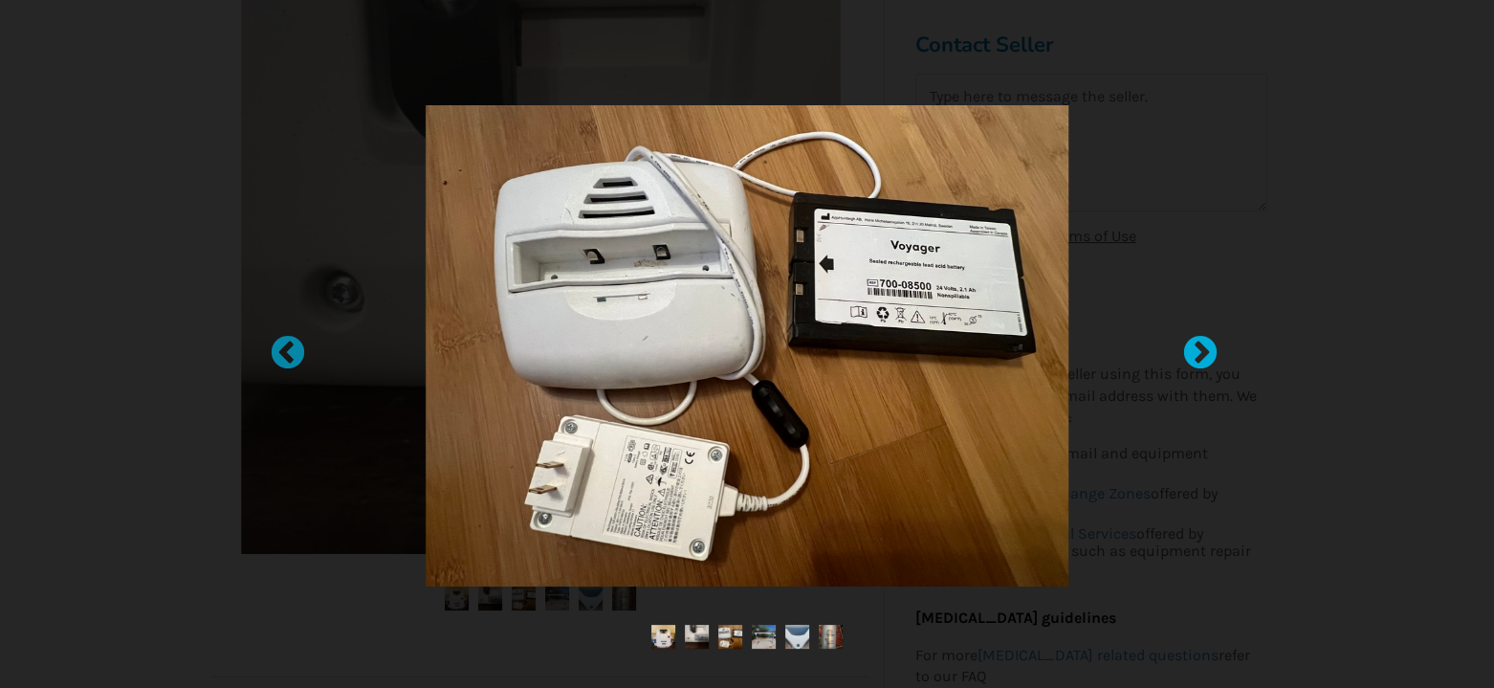
click at [1200, 341] on div at bounding box center [1190, 344] width 19 height 19
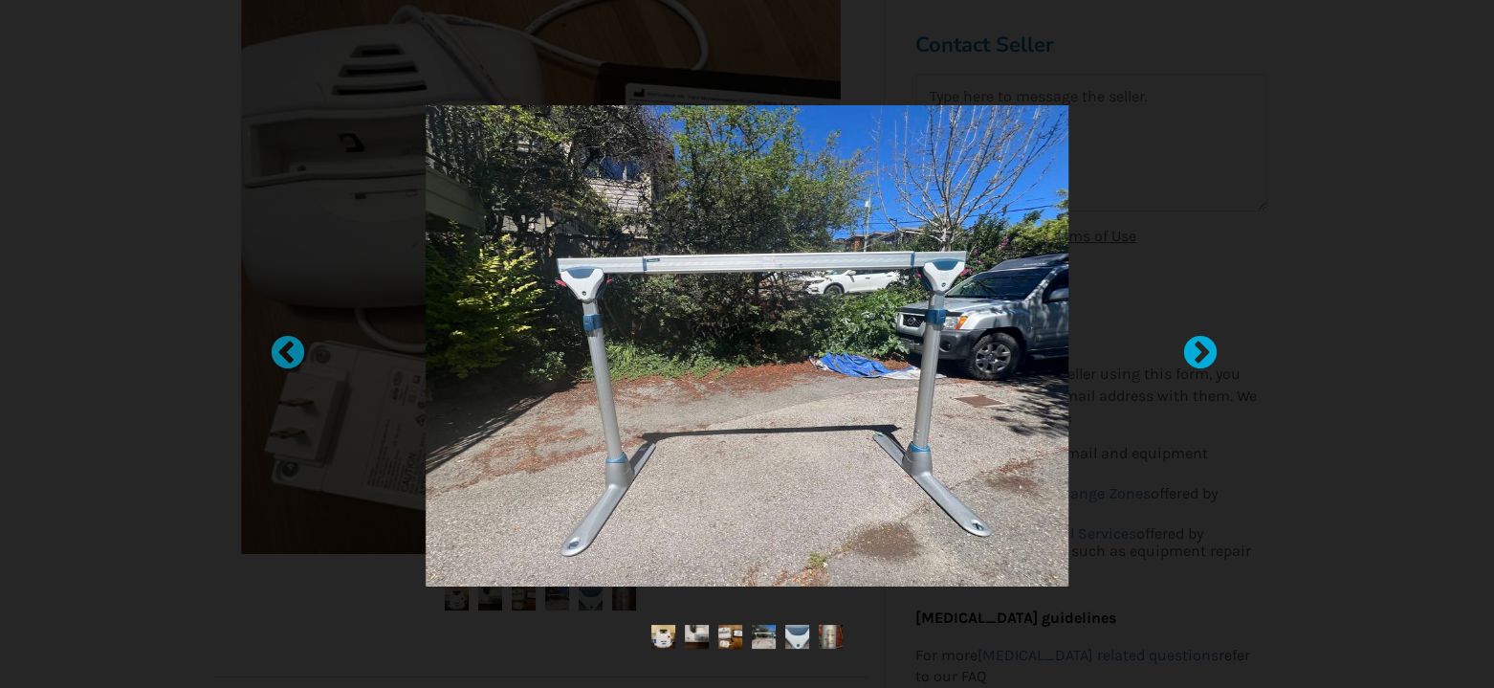
click at [1200, 341] on div at bounding box center [1190, 344] width 19 height 19
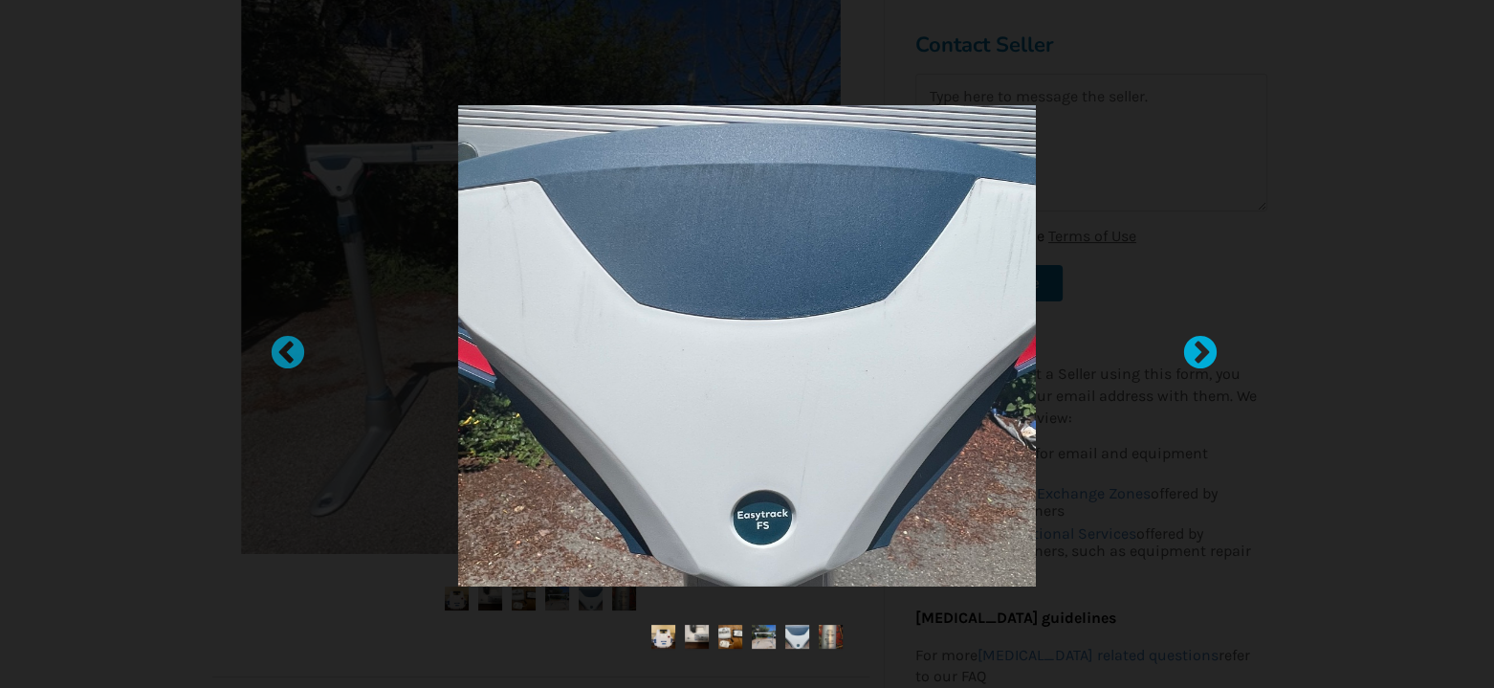
click at [1200, 341] on div at bounding box center [1190, 344] width 19 height 19
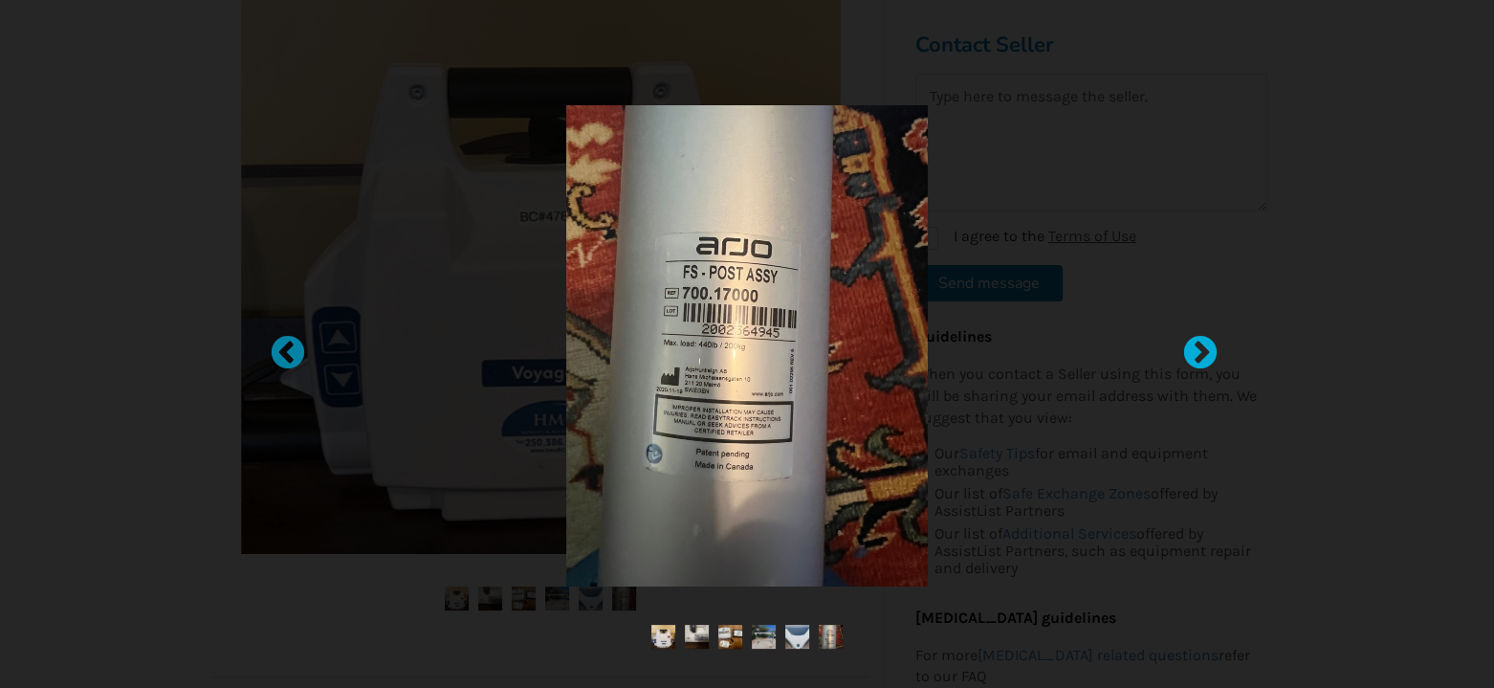
click at [1200, 341] on div at bounding box center [1190, 344] width 19 height 19
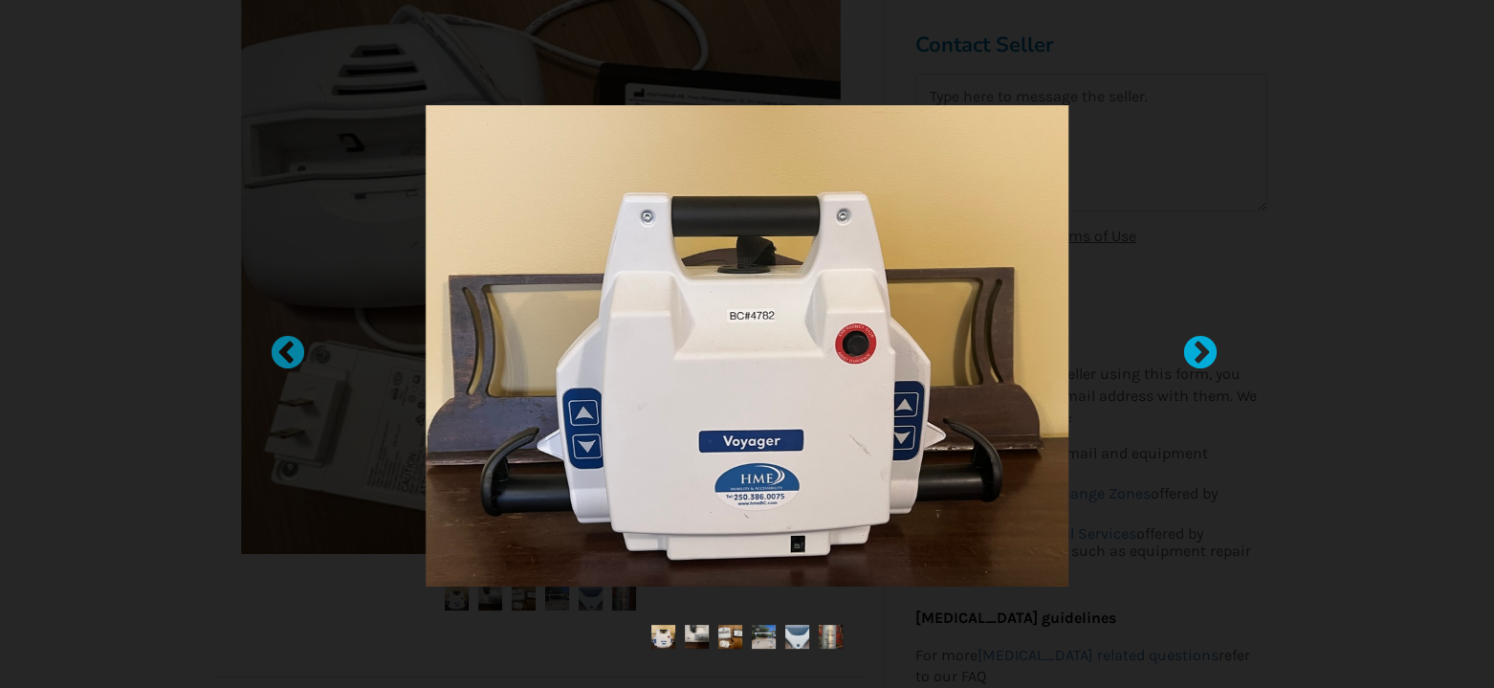
click at [1200, 341] on div at bounding box center [1190, 344] width 19 height 19
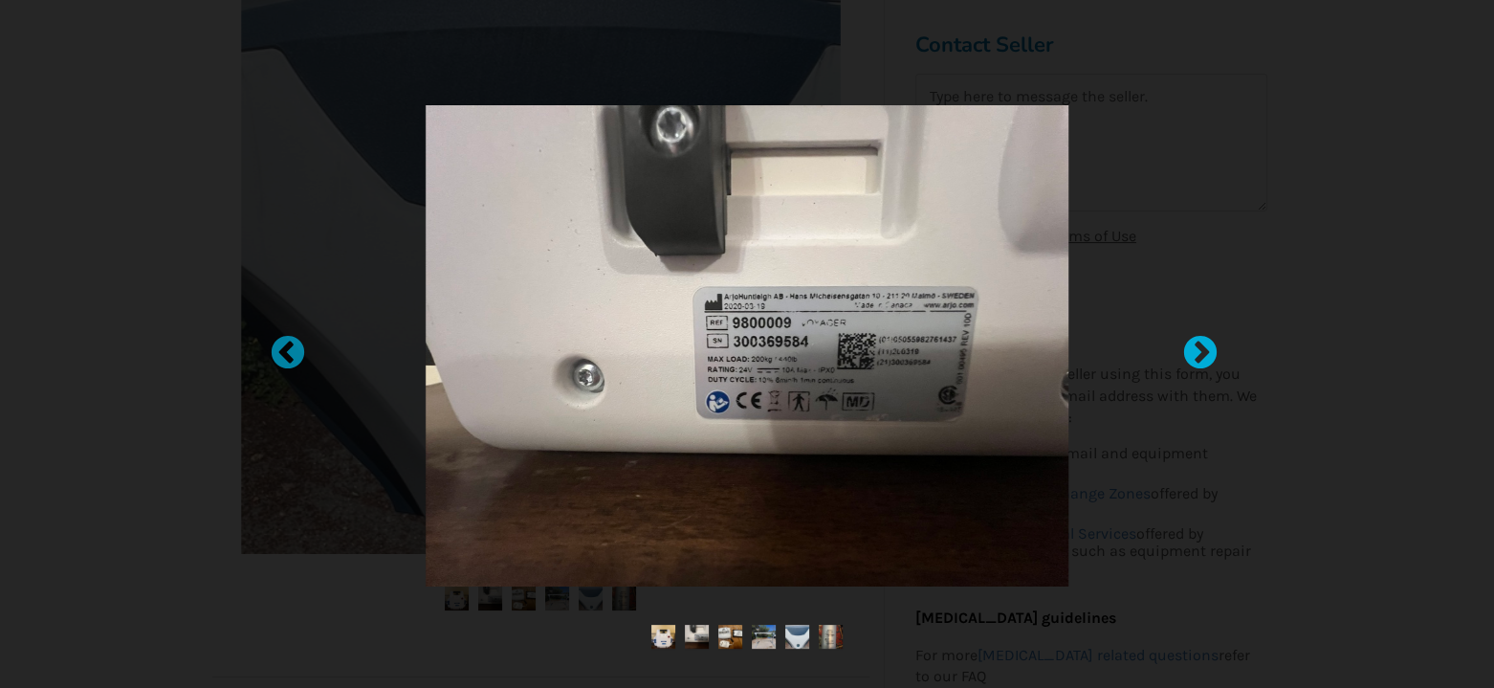
click at [1200, 341] on div at bounding box center [1190, 344] width 19 height 19
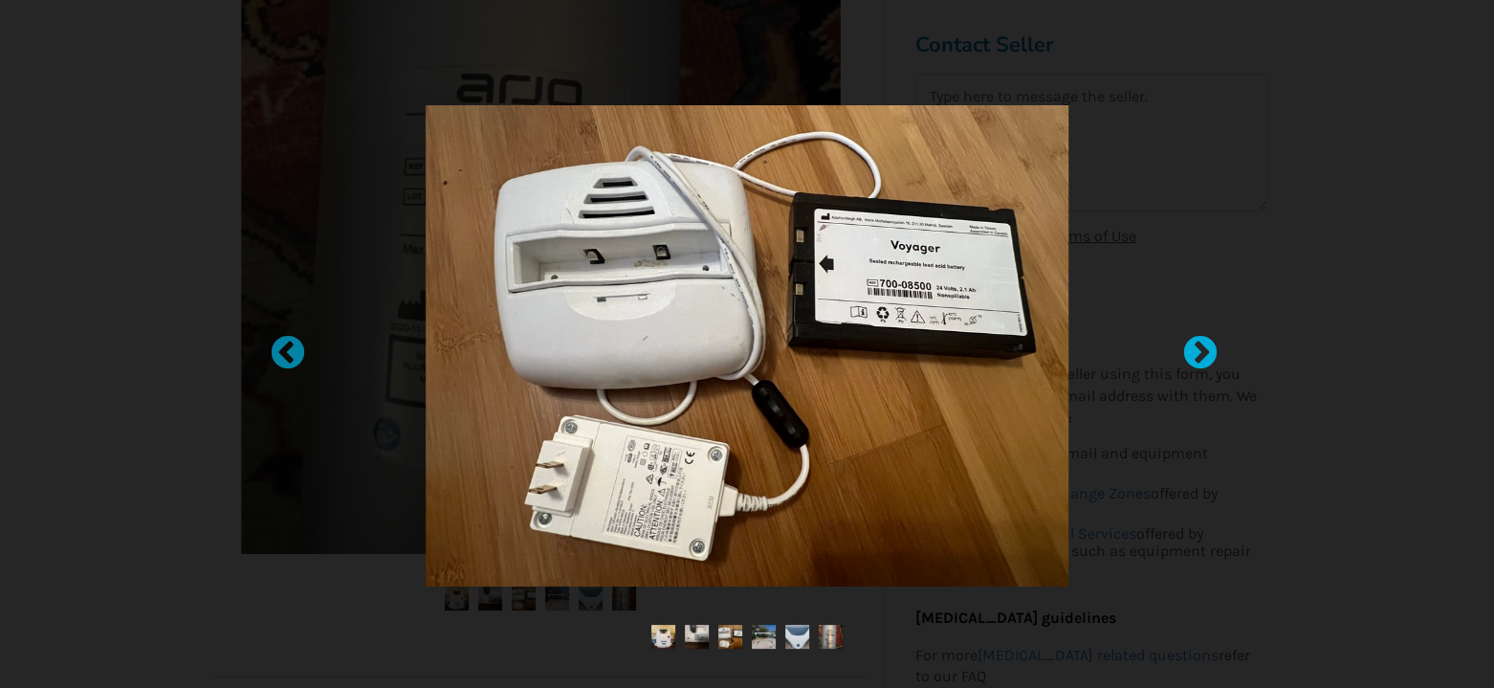
click at [1200, 341] on div at bounding box center [1190, 344] width 19 height 19
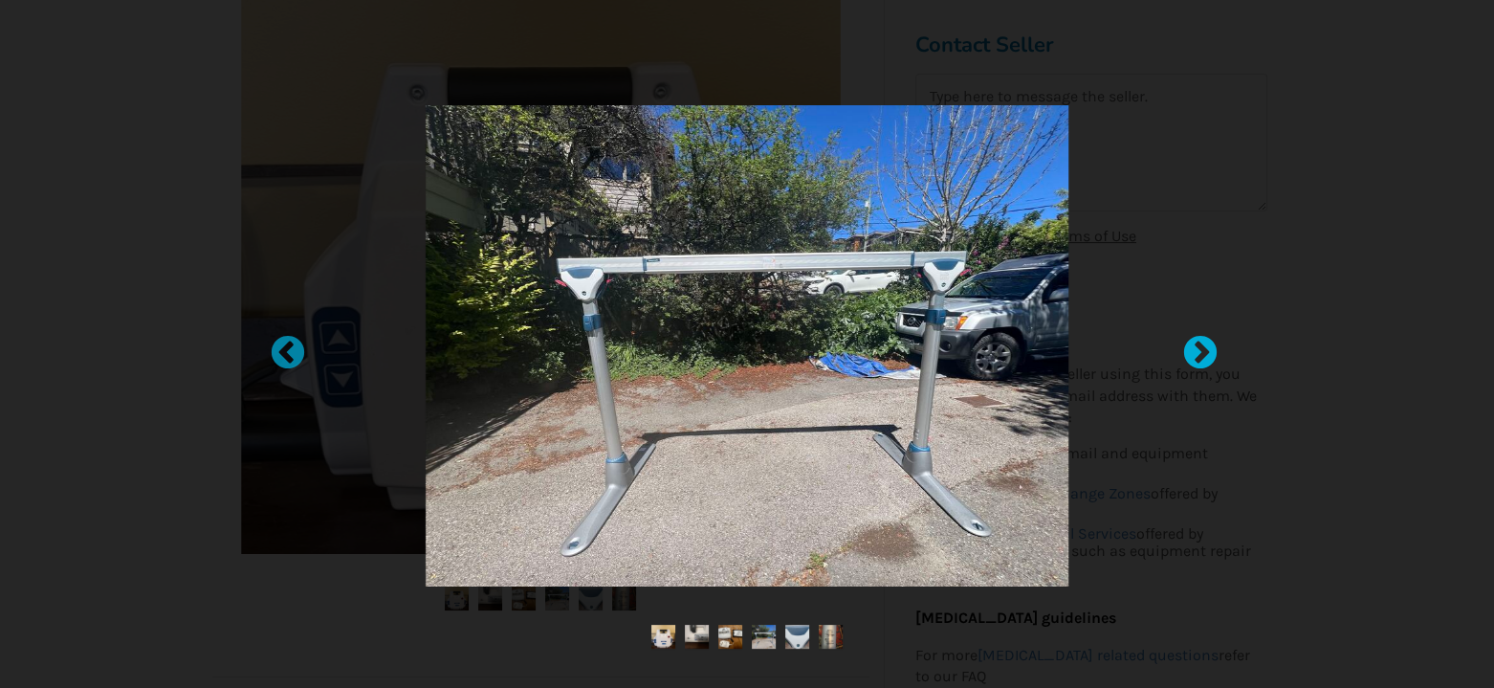
click at [1200, 341] on div at bounding box center [1190, 344] width 19 height 19
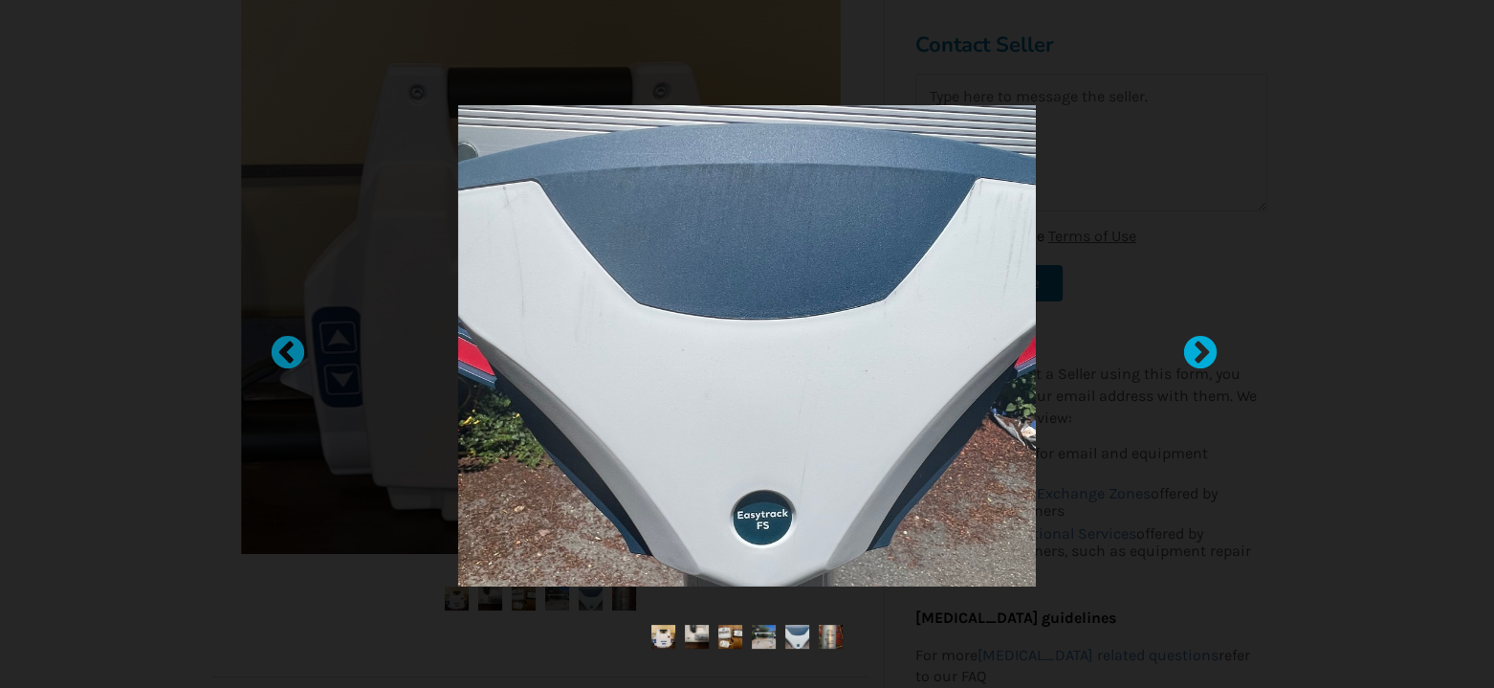
click at [1200, 341] on div at bounding box center [1190, 344] width 19 height 19
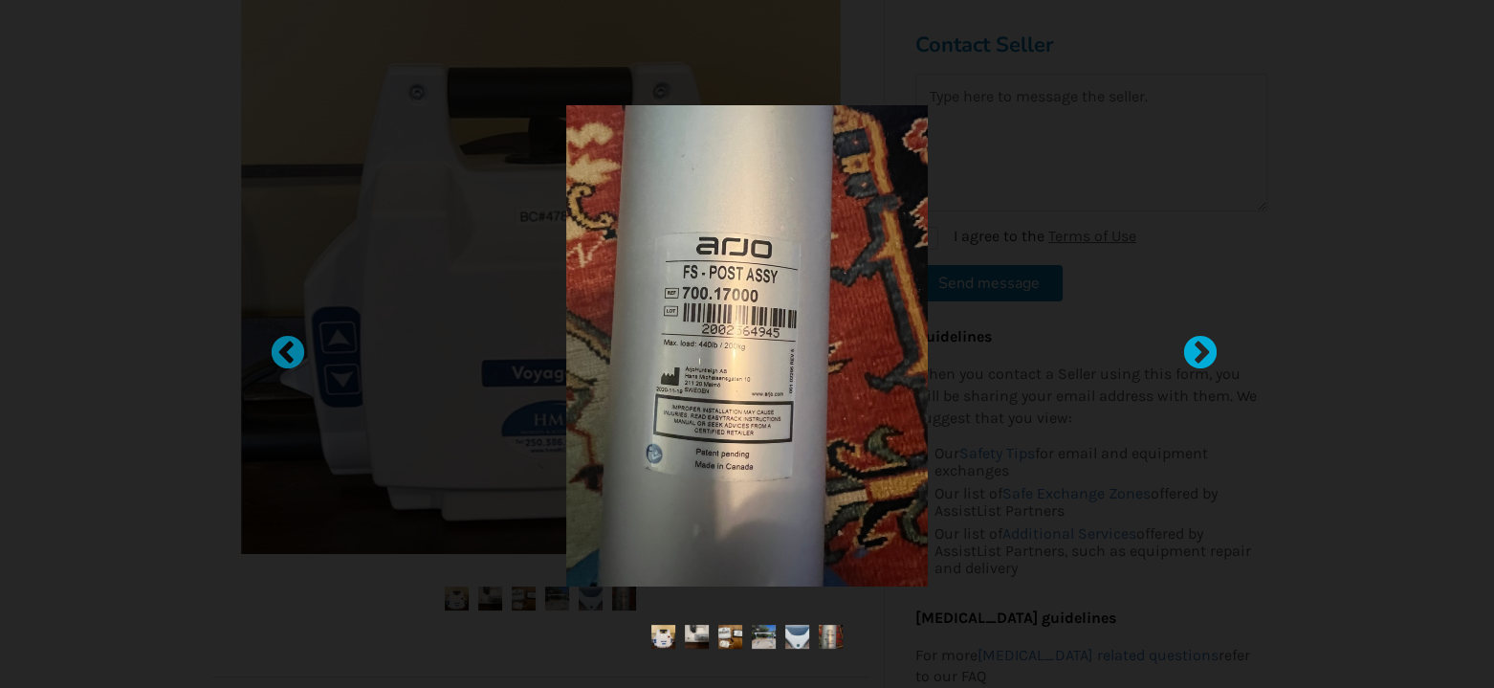
click at [1200, 341] on div at bounding box center [1190, 344] width 19 height 19
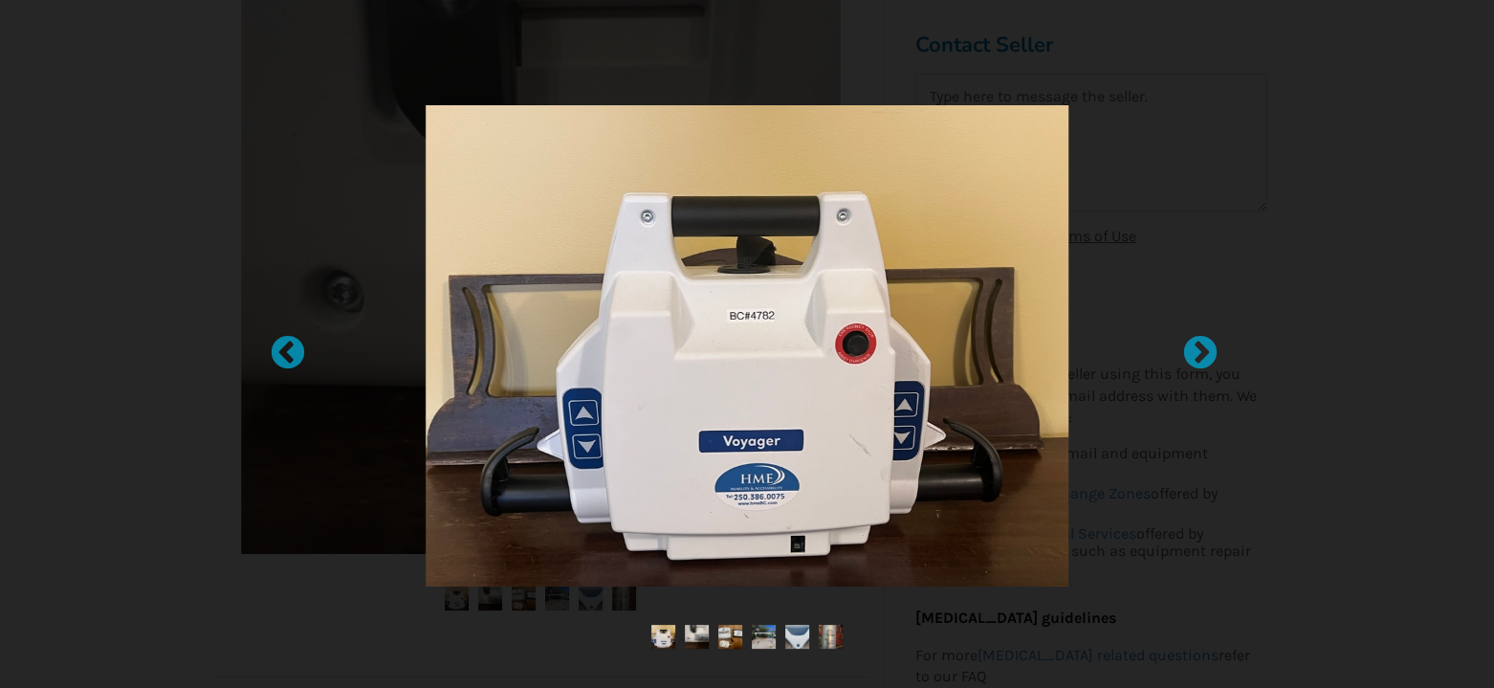
click at [1230, 137] on div at bounding box center [747, 344] width 1494 height 688
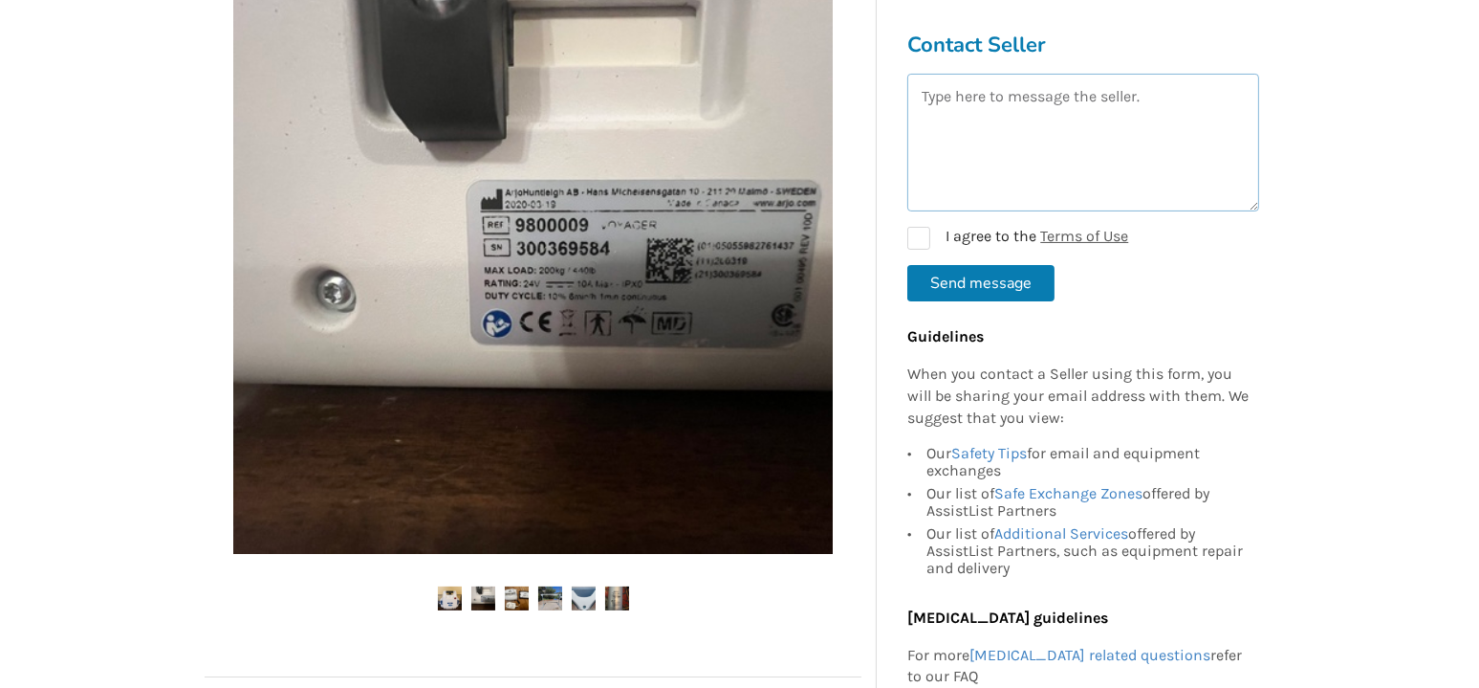
click at [1103, 141] on textarea at bounding box center [1084, 143] width 352 height 138
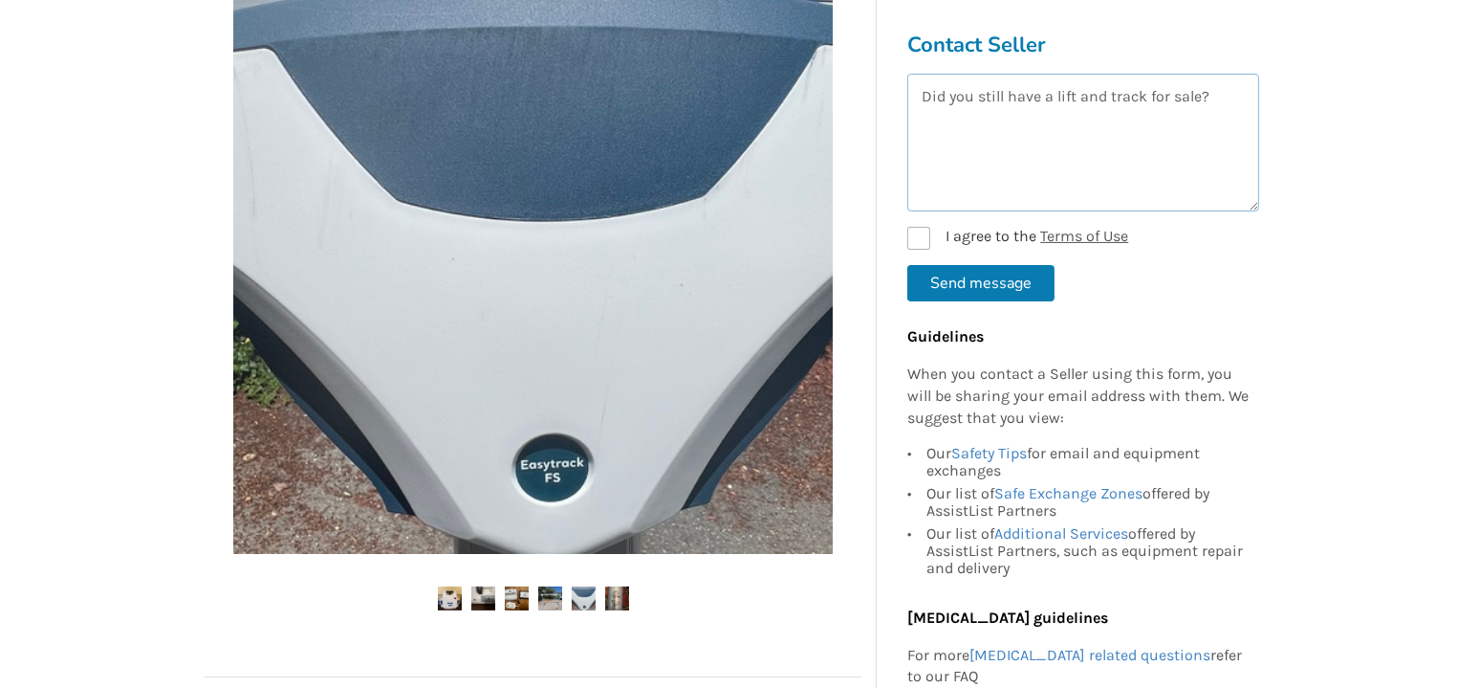
type textarea "Did you still have a lift and track for sale?"
click at [925, 237] on label "I agree to the Terms of Use" at bounding box center [1018, 238] width 221 height 23
checkbox input "true"
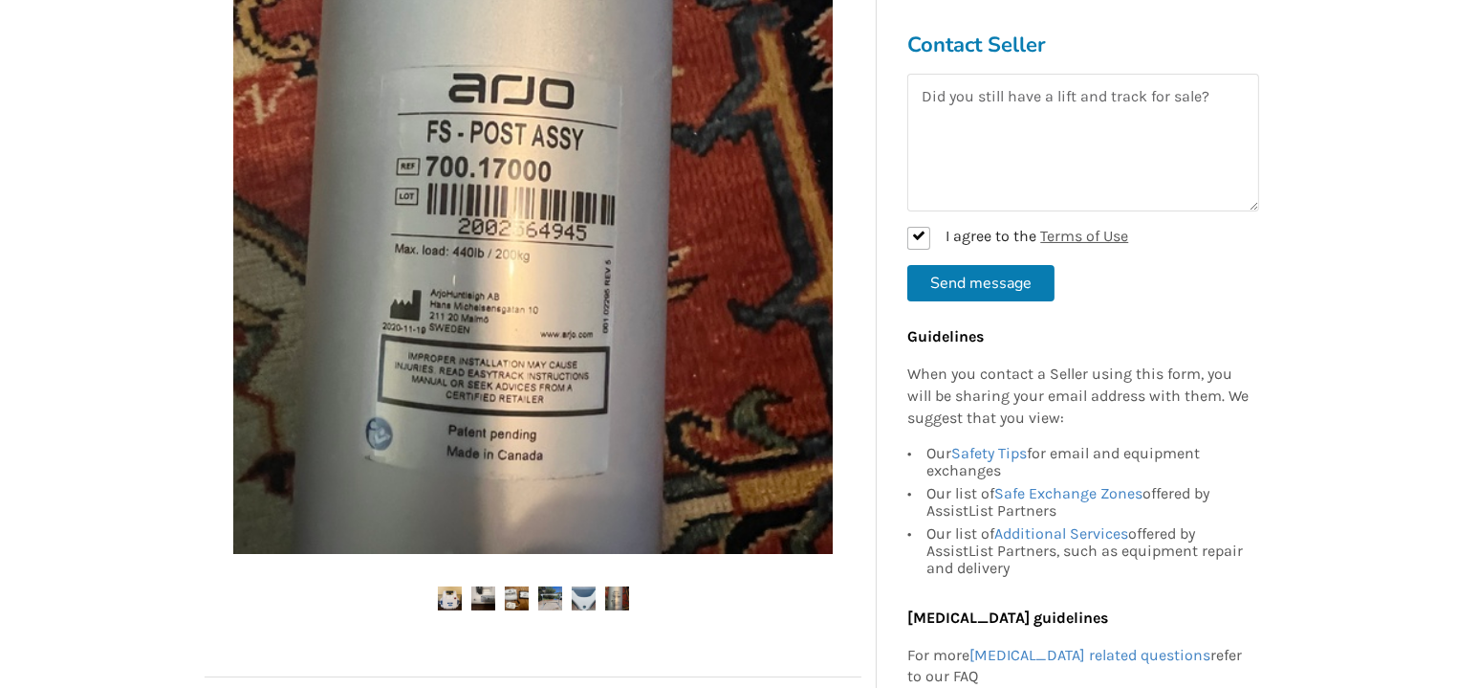
click at [977, 291] on button "Send message" at bounding box center [981, 283] width 147 height 36
checkbox input "false"
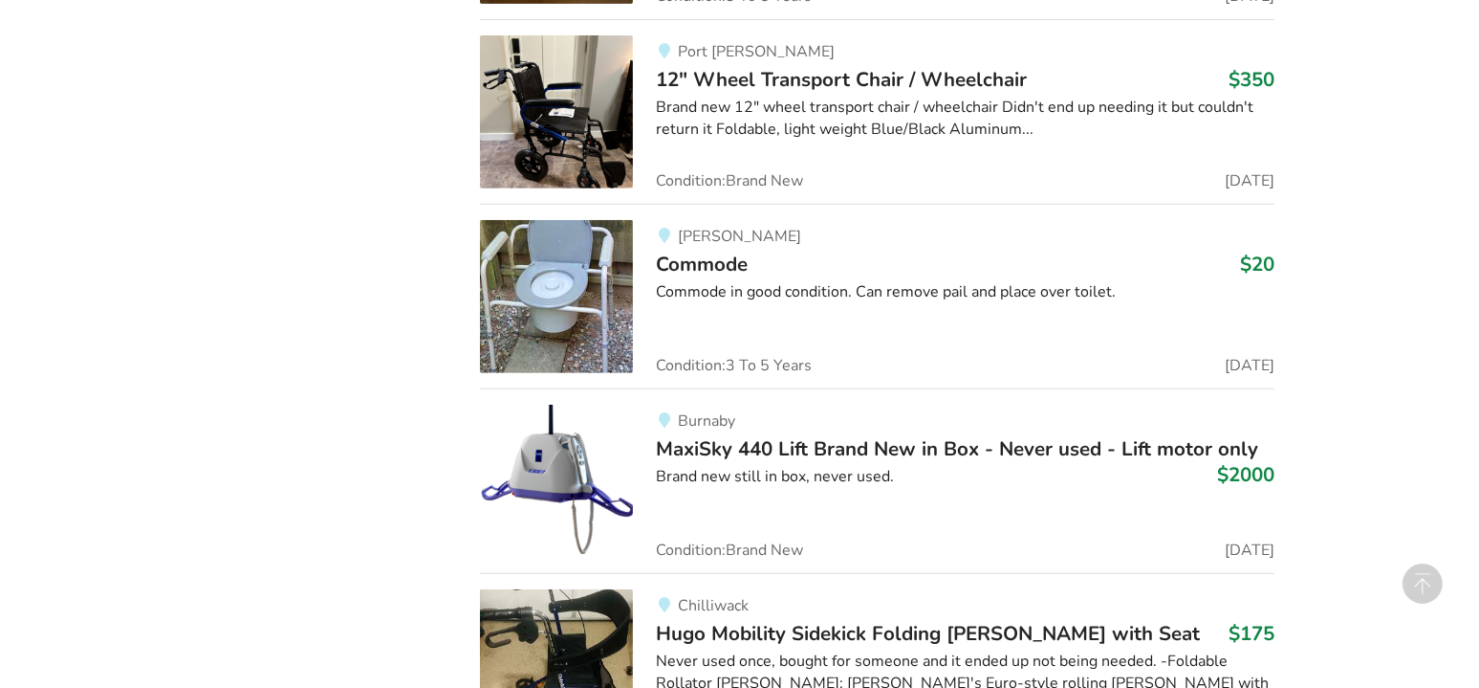
scroll to position [68244, 0]
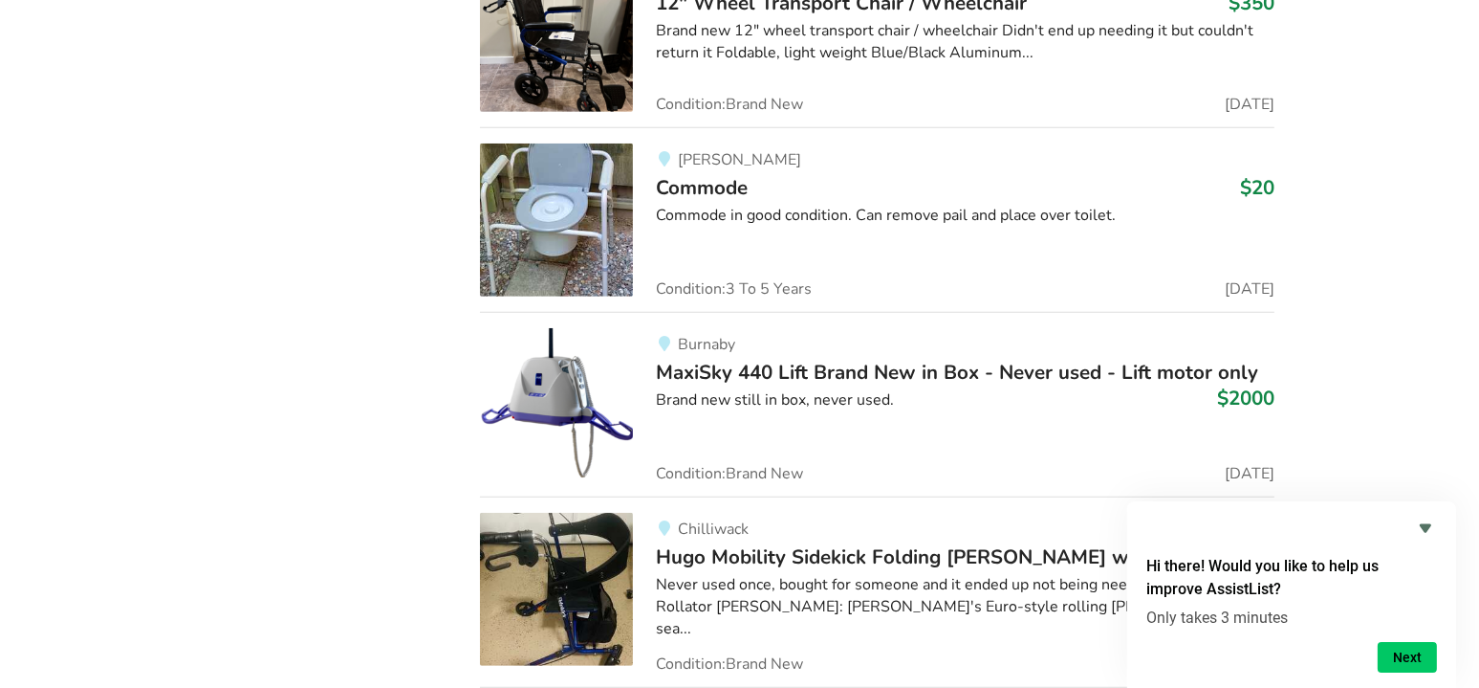
click at [1139, 389] on div "Brand new still in box, never used." at bounding box center [965, 400] width 619 height 22
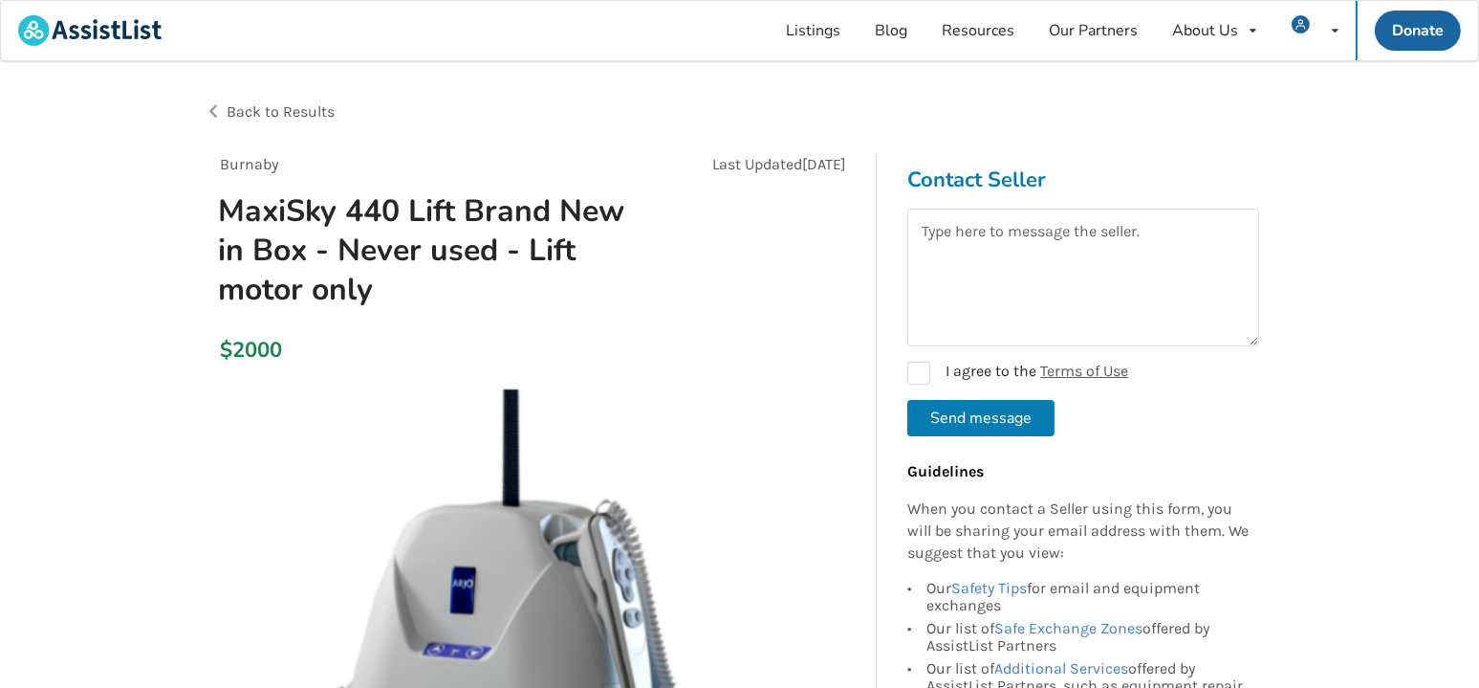
click at [233, 111] on span "Back to Results" at bounding box center [281, 111] width 108 height 18
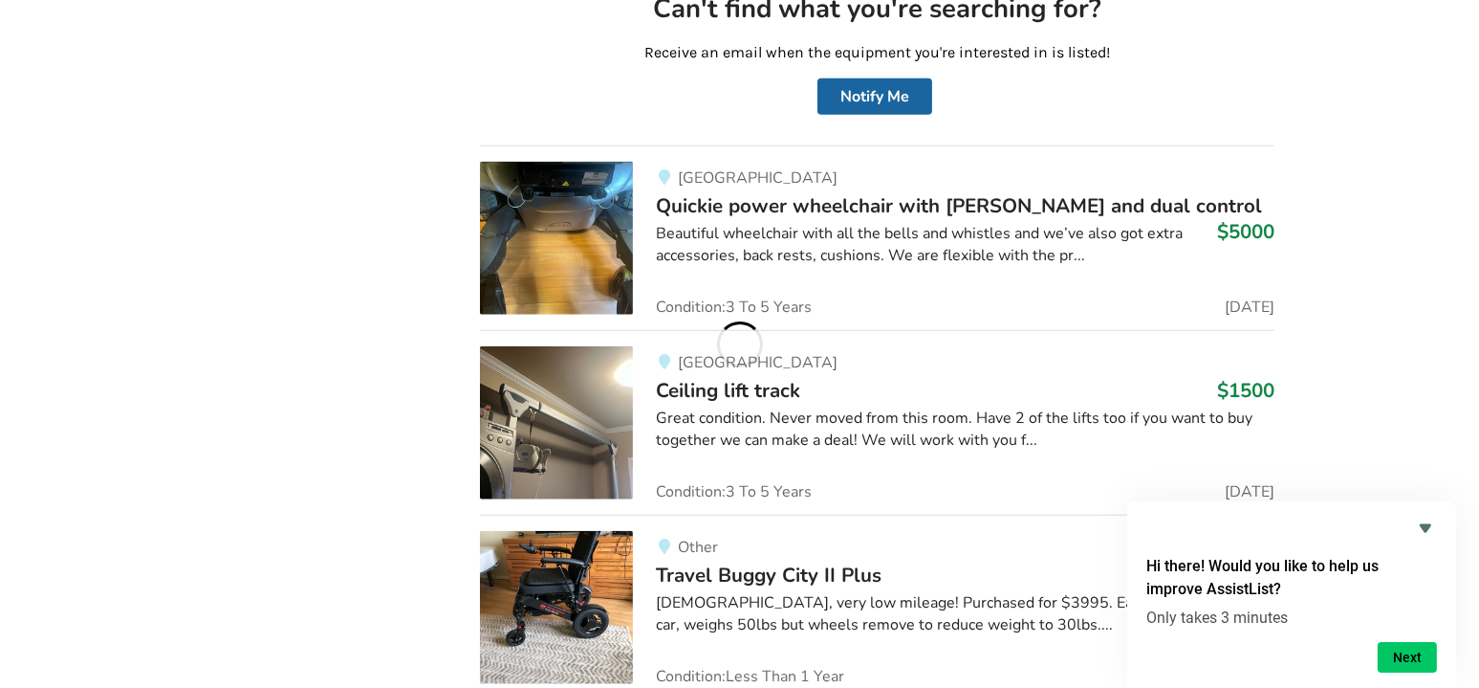
scroll to position [88845, 0]
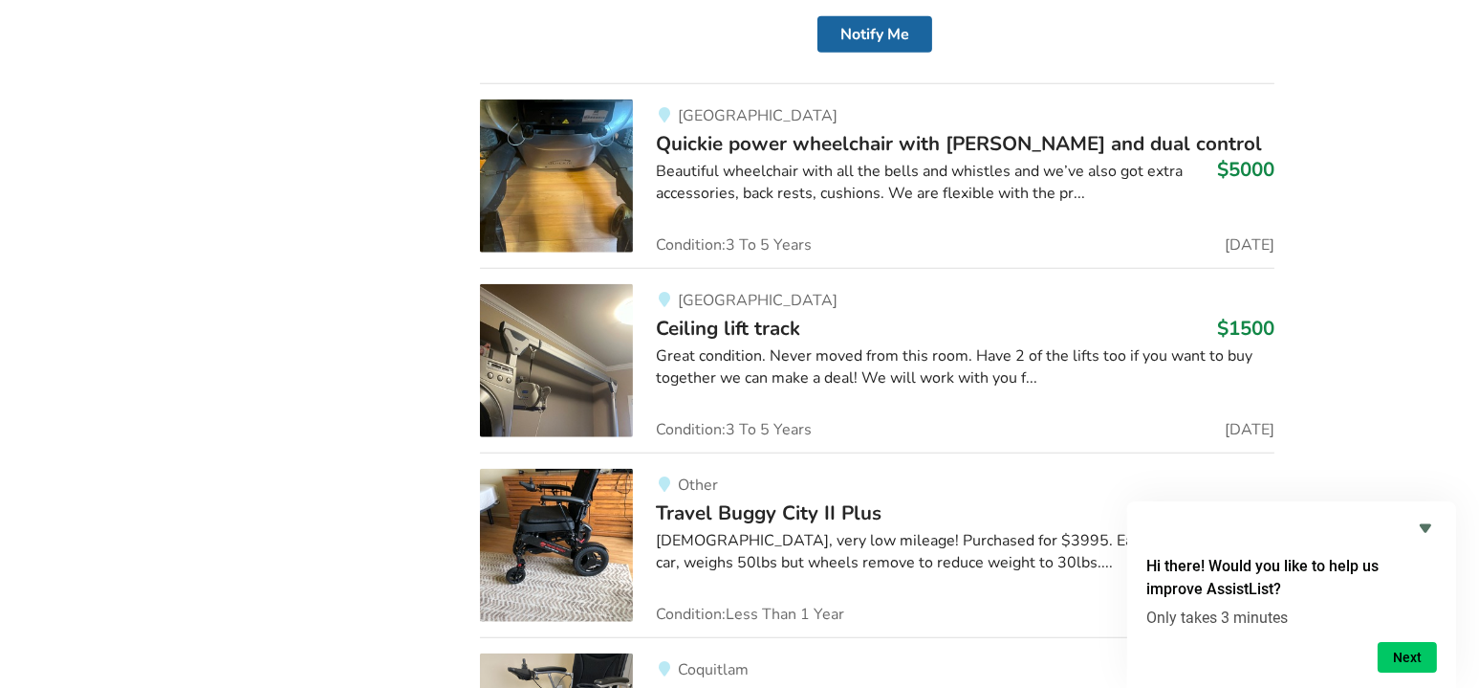
click at [1027, 345] on div "Great condition. Never moved from this room. Have 2 of the lifts too if you wan…" at bounding box center [965, 367] width 619 height 44
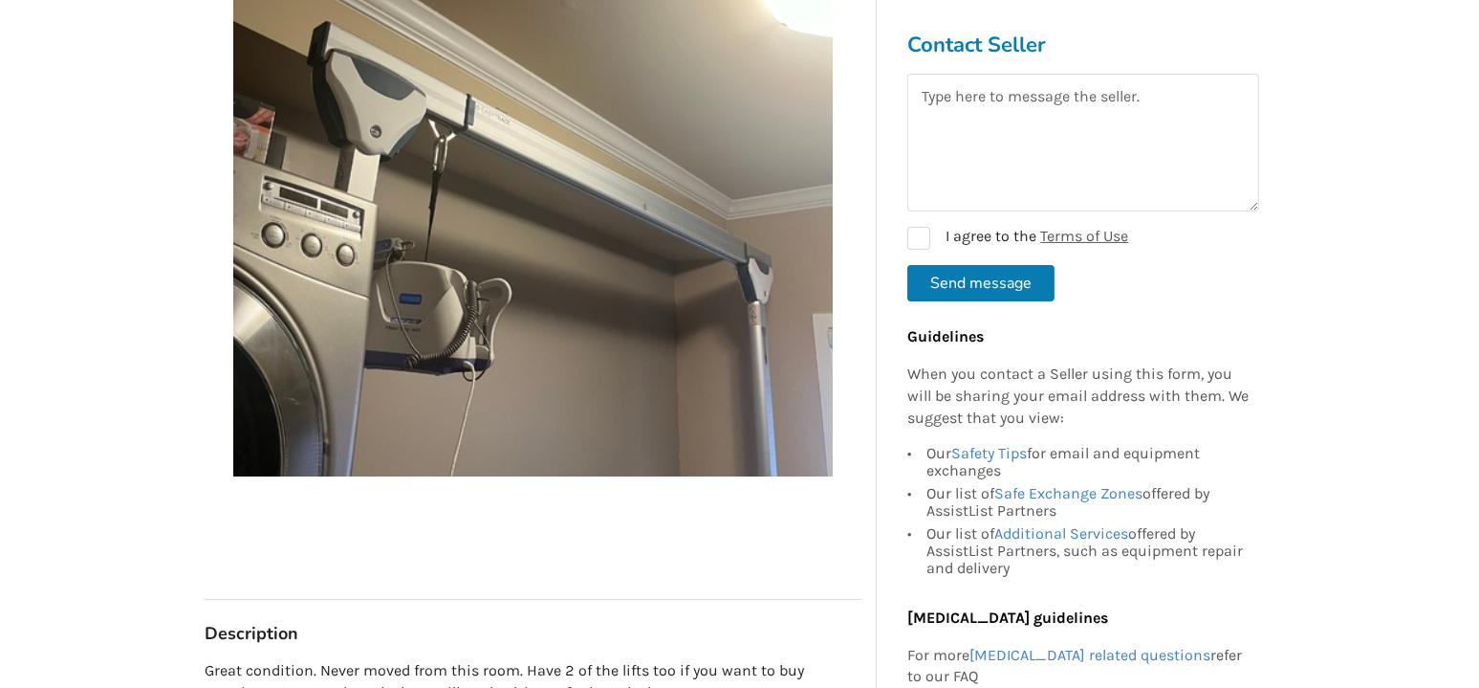
scroll to position [471, 0]
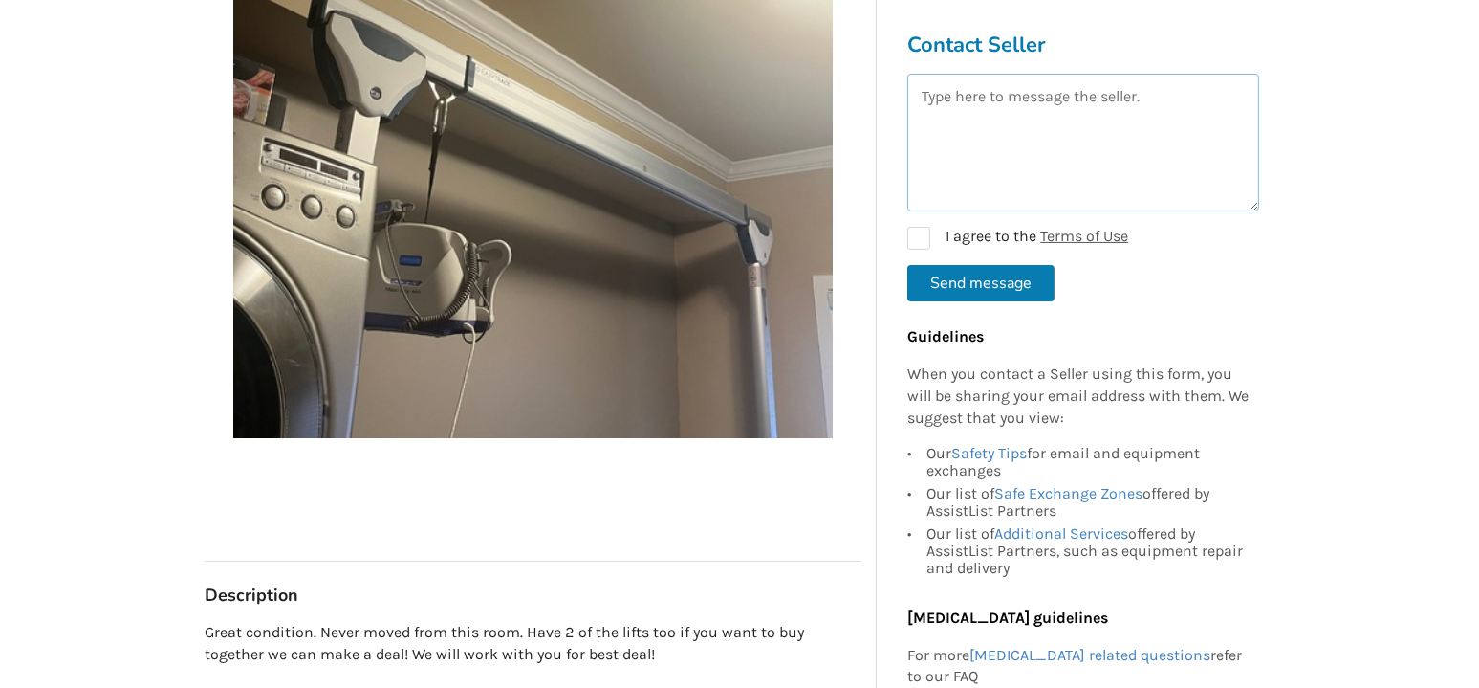
click at [1076, 141] on textarea at bounding box center [1084, 143] width 352 height 138
type textarea "Are you still selling a track and motors?"
click at [923, 245] on label "I agree to the Terms of Use" at bounding box center [1018, 238] width 221 height 23
checkbox input "true"
click at [1019, 281] on button "Send message" at bounding box center [981, 283] width 147 height 36
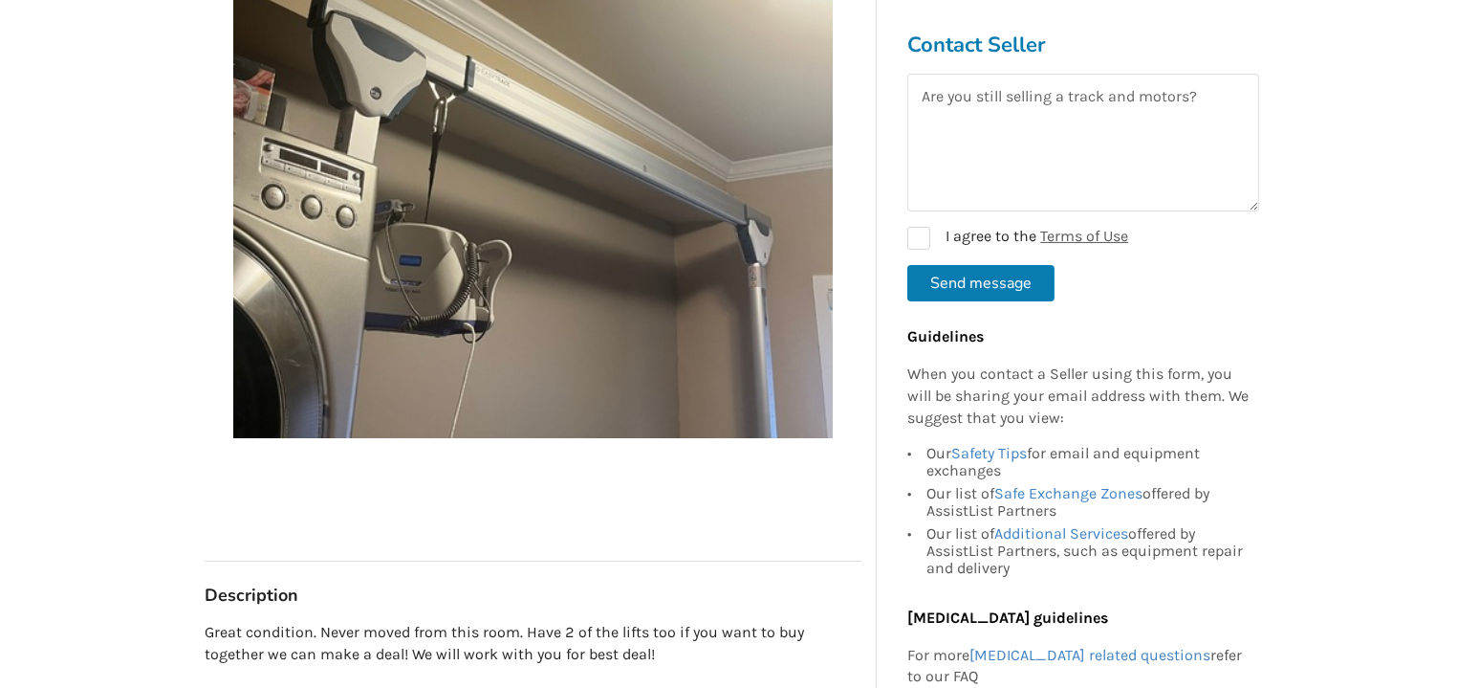
checkbox input "false"
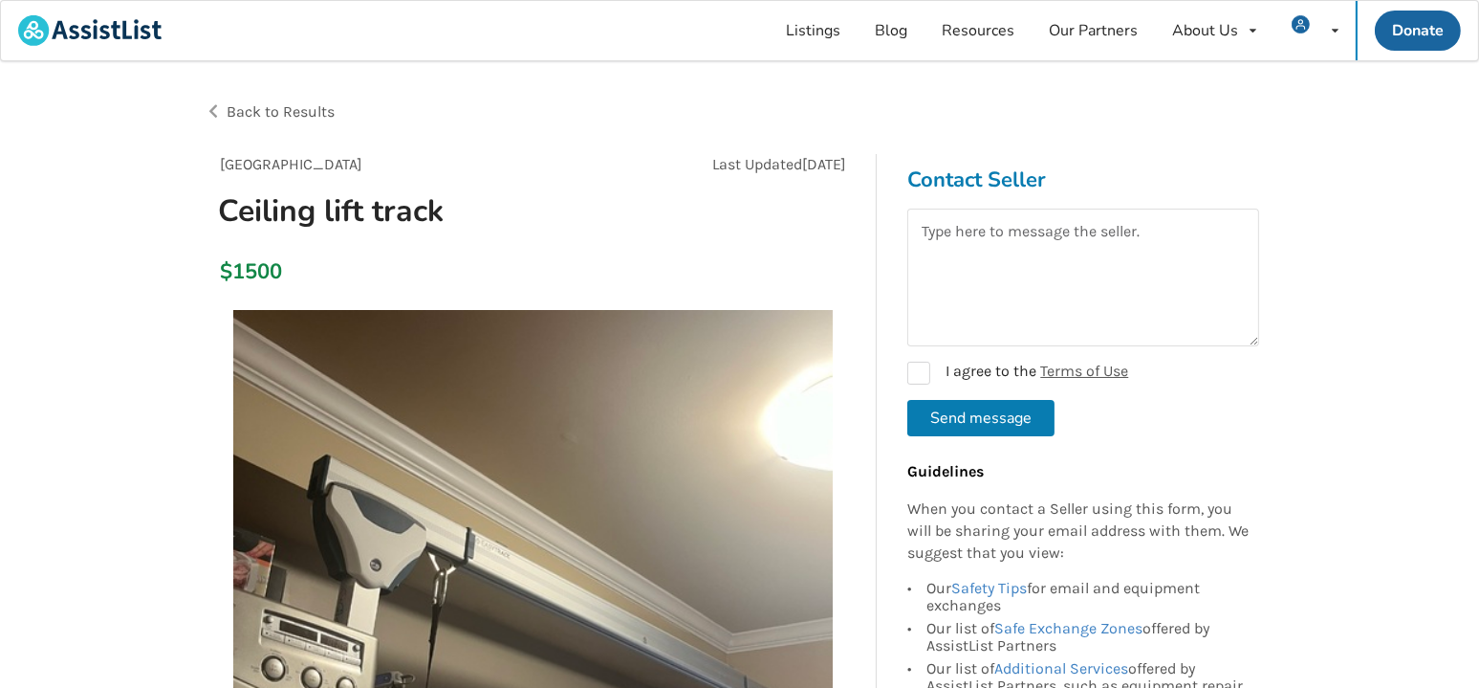
click at [307, 105] on span "Back to Results" at bounding box center [281, 111] width 108 height 18
